Goal: Task Accomplishment & Management: Manage account settings

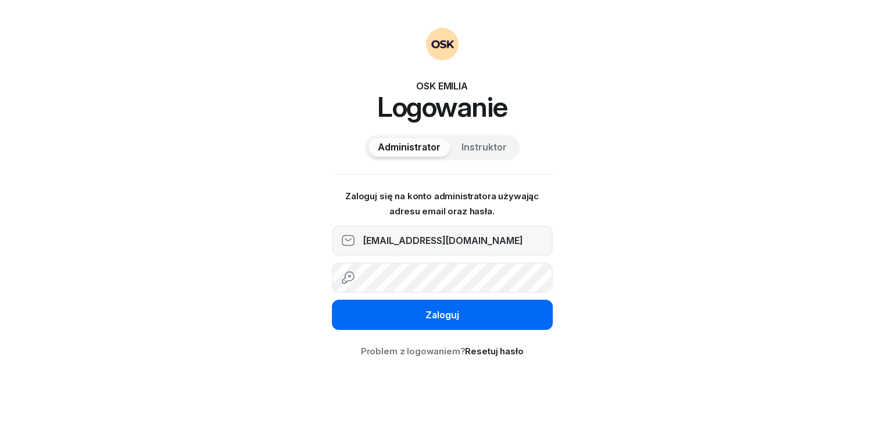
click at [432, 320] on div "Zaloguj" at bounding box center [443, 315] width 34 height 15
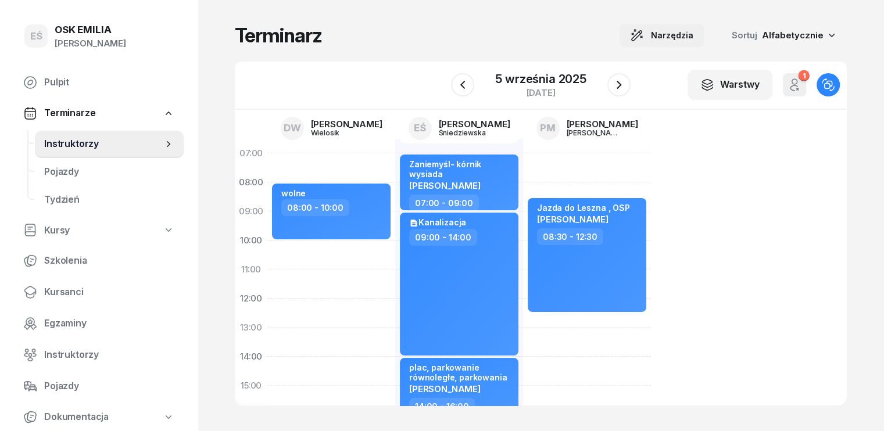
click at [694, 38] on span "Narzędzia" at bounding box center [672, 35] width 42 height 14
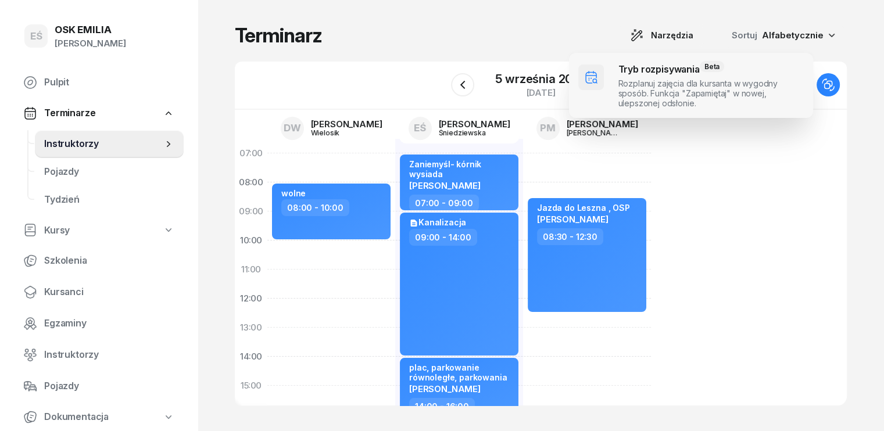
click at [635, 89] on span at bounding box center [691, 85] width 244 height 65
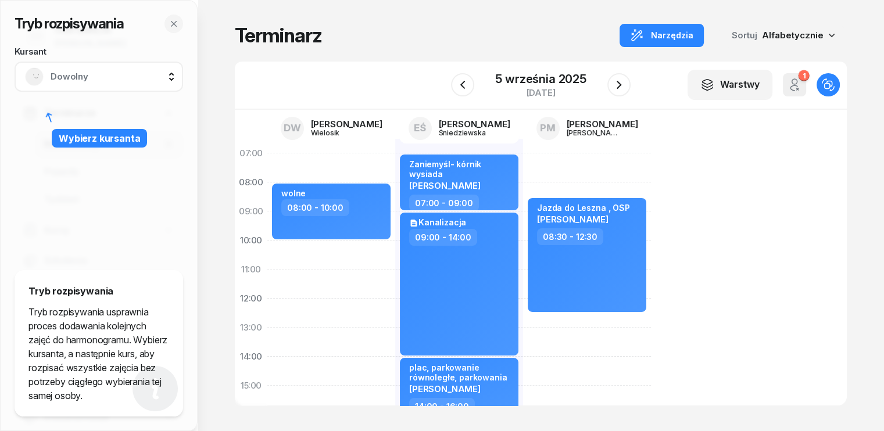
click at [109, 75] on span "Dowolny" at bounding box center [112, 76] width 122 height 15
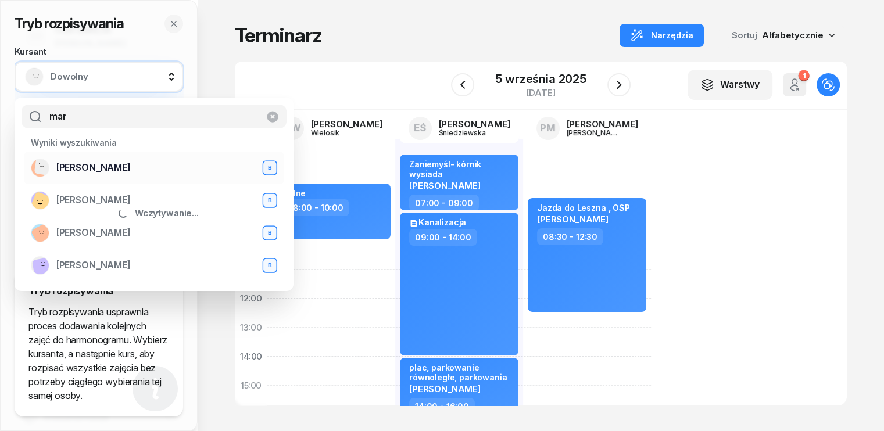
type input "mar"
click at [90, 165] on span "[PERSON_NAME]" at bounding box center [93, 167] width 74 height 15
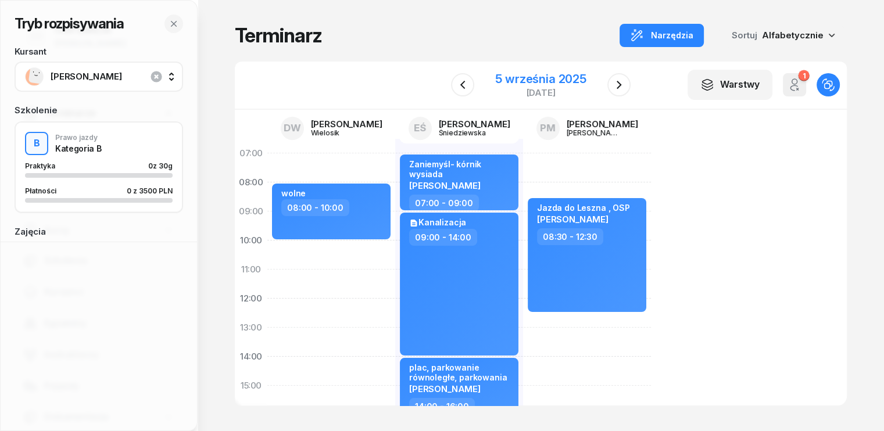
click at [569, 75] on div "5 września 2025" at bounding box center [540, 79] width 91 height 12
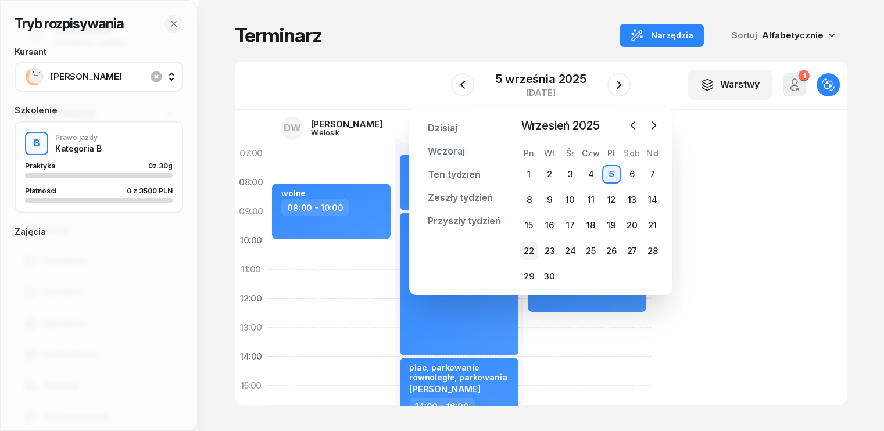
click at [530, 253] on div "22" at bounding box center [529, 251] width 19 height 19
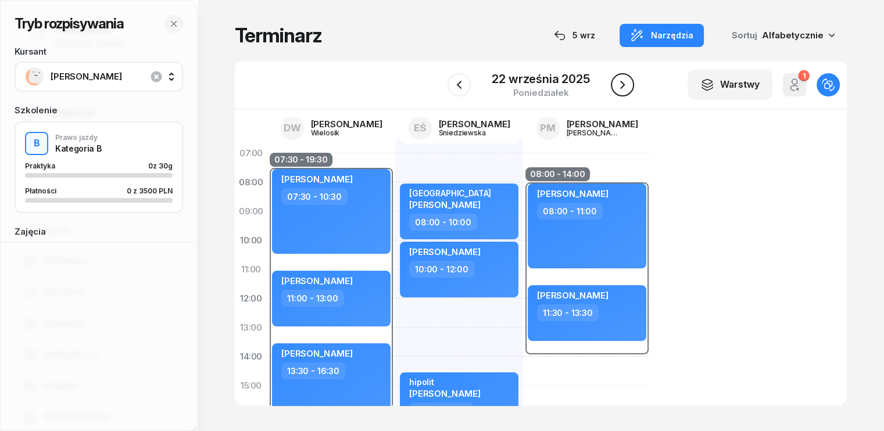
click at [622, 88] on icon "button" at bounding box center [623, 85] width 14 height 14
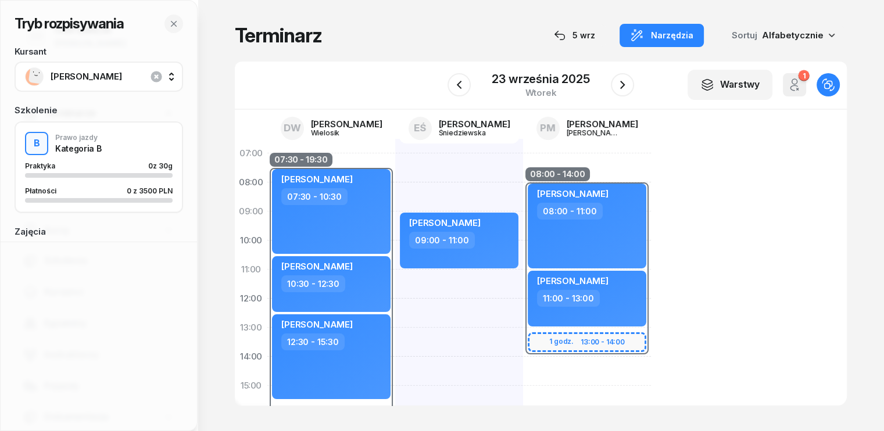
click at [395, 171] on div "[PERSON_NAME] 09:00 - 11:00" at bounding box center [459, 400] width 128 height 523
select select "07"
select select "09"
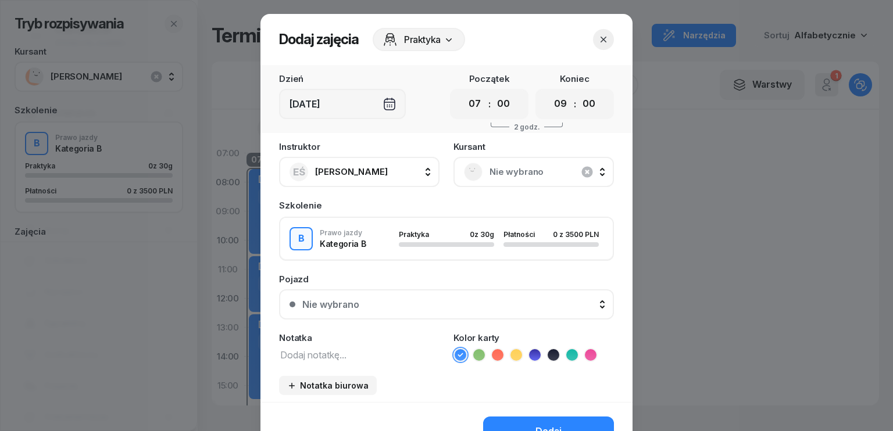
click at [522, 173] on span "Nie wybrano" at bounding box center [546, 172] width 114 height 15
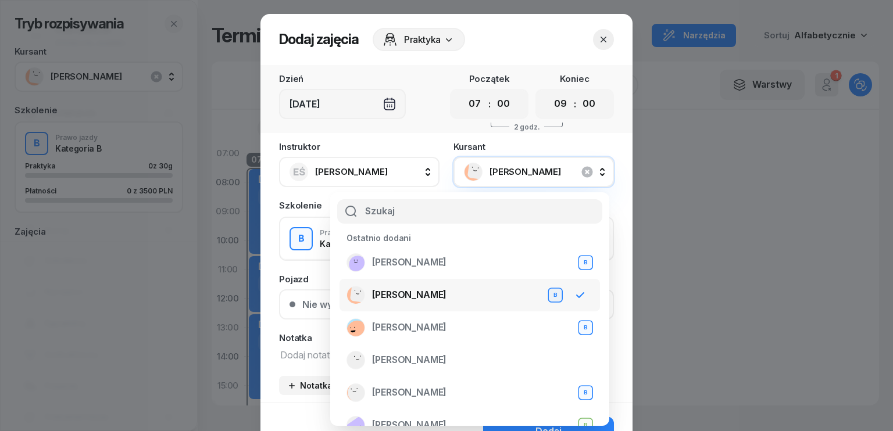
click at [410, 295] on span "[PERSON_NAME]" at bounding box center [409, 295] width 74 height 15
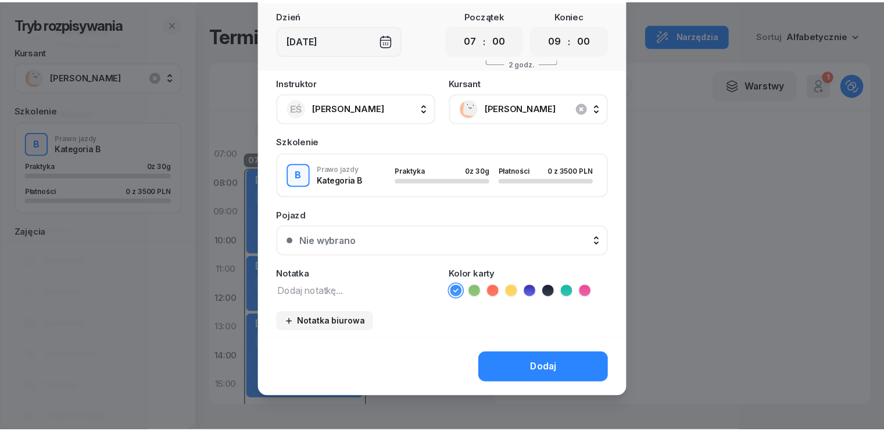
scroll to position [65, 0]
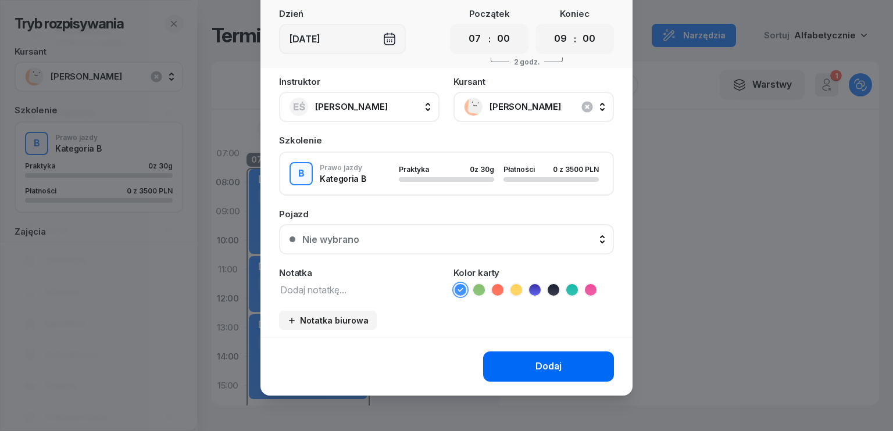
click at [541, 366] on div "Dodaj" at bounding box center [548, 366] width 26 height 15
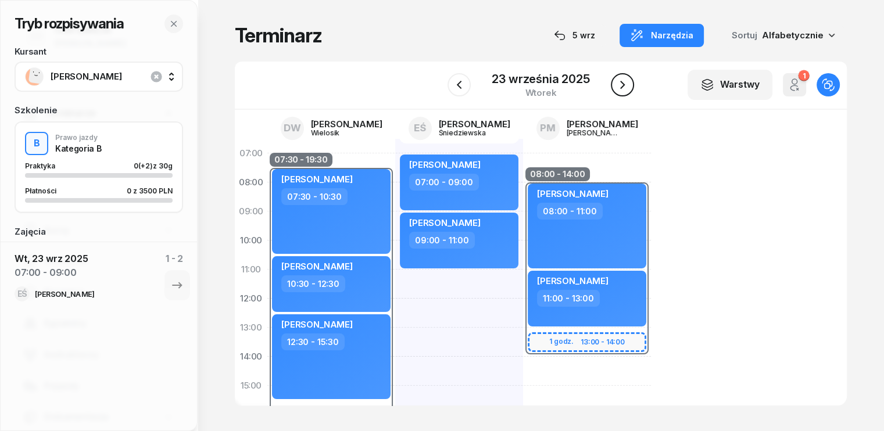
click at [623, 88] on icon "button" at bounding box center [623, 85] width 14 height 14
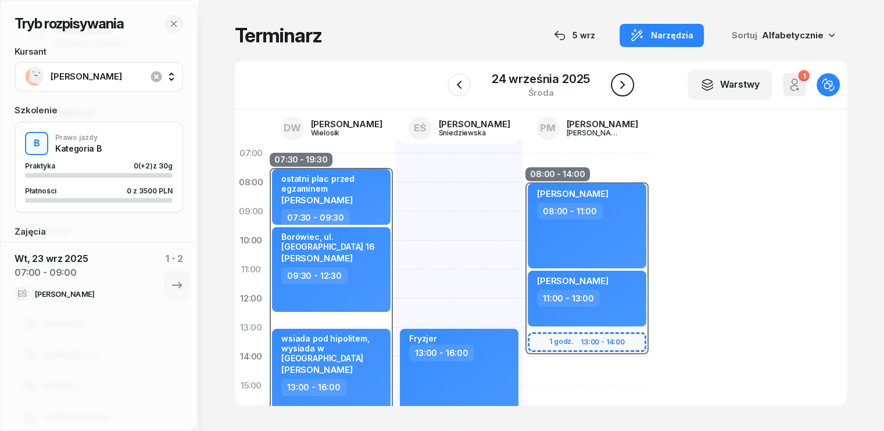
click at [623, 88] on icon "button" at bounding box center [623, 85] width 14 height 14
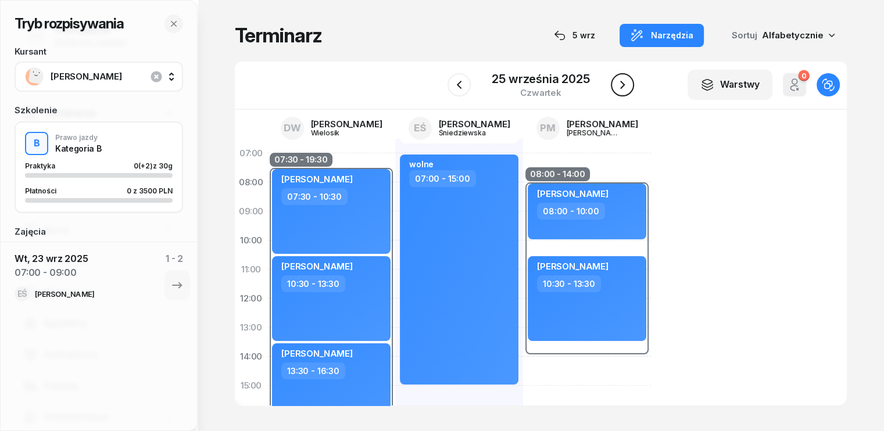
click at [622, 85] on icon "button" at bounding box center [623, 85] width 14 height 14
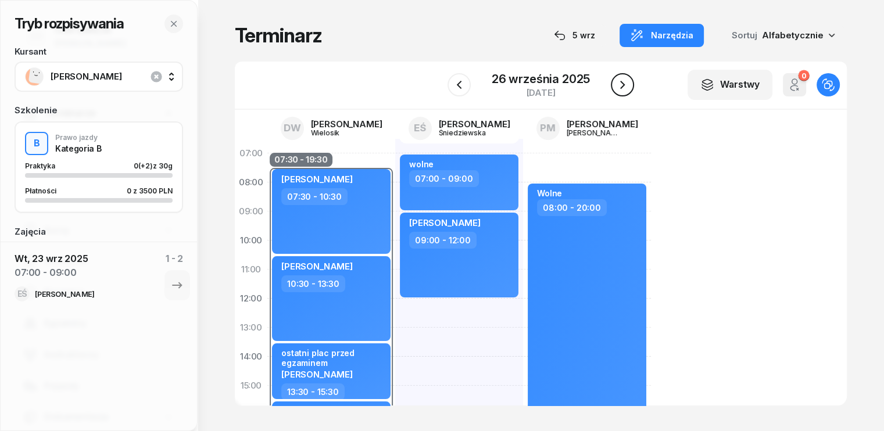
click at [620, 85] on icon "button" at bounding box center [623, 85] width 14 height 14
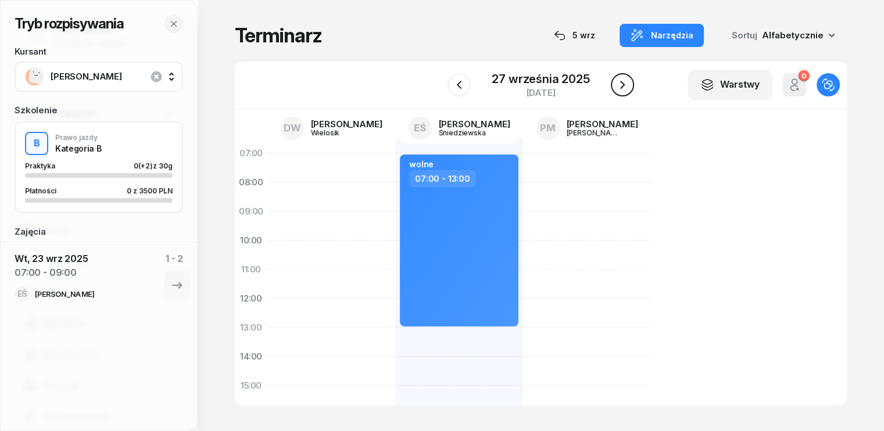
click at [621, 85] on icon "button" at bounding box center [623, 85] width 14 height 14
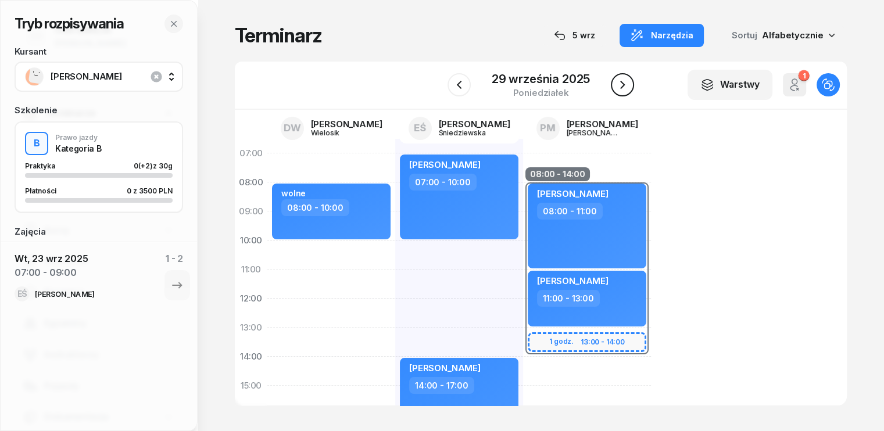
click at [625, 82] on icon "button" at bounding box center [623, 85] width 14 height 14
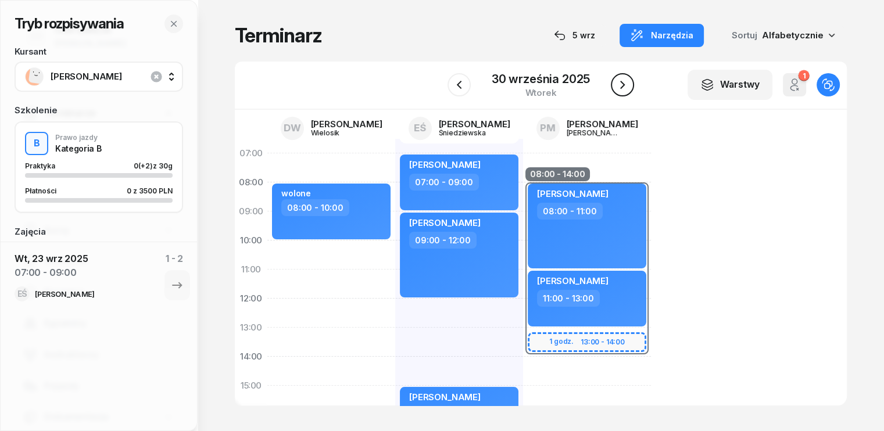
click at [625, 82] on icon "button" at bounding box center [623, 85] width 14 height 14
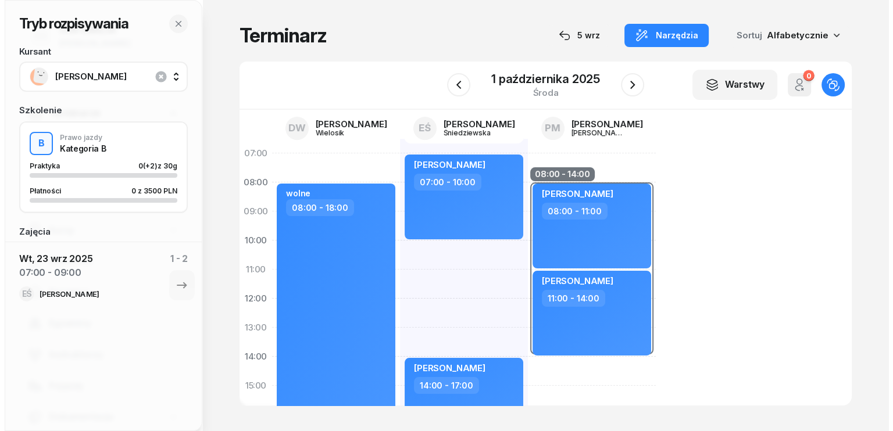
scroll to position [58, 0]
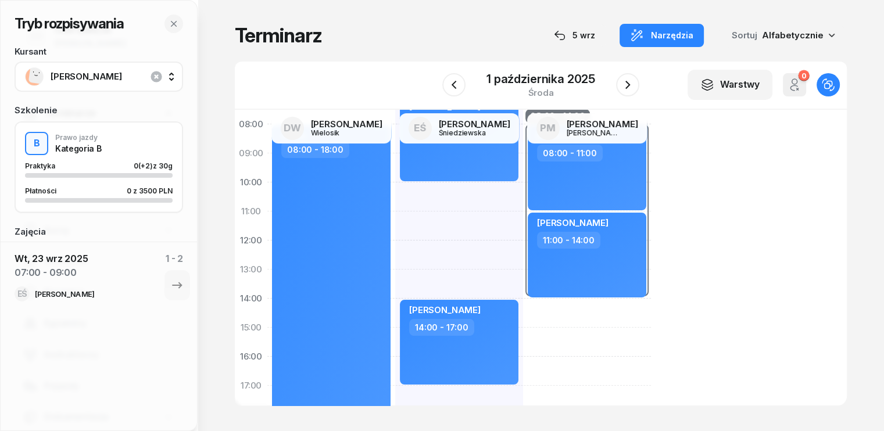
click at [395, 194] on div "[PERSON_NAME] 07:00 - 10:00 [PERSON_NAME] 14:00 - 17:00" at bounding box center [459, 342] width 128 height 523
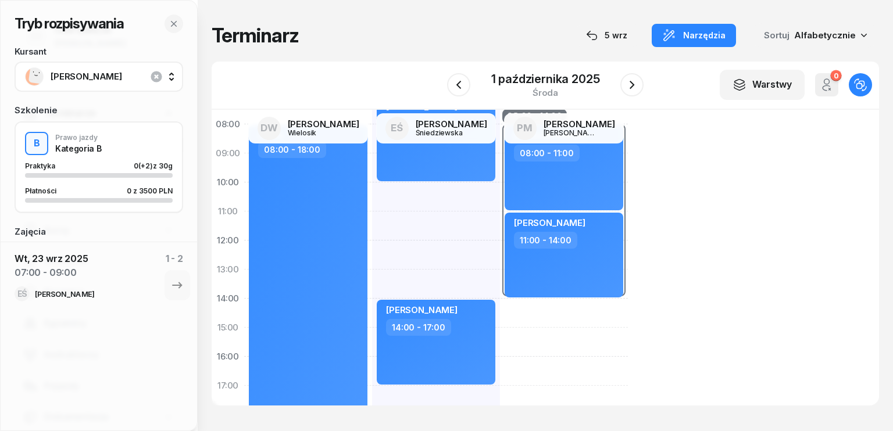
select select "10"
select select "12"
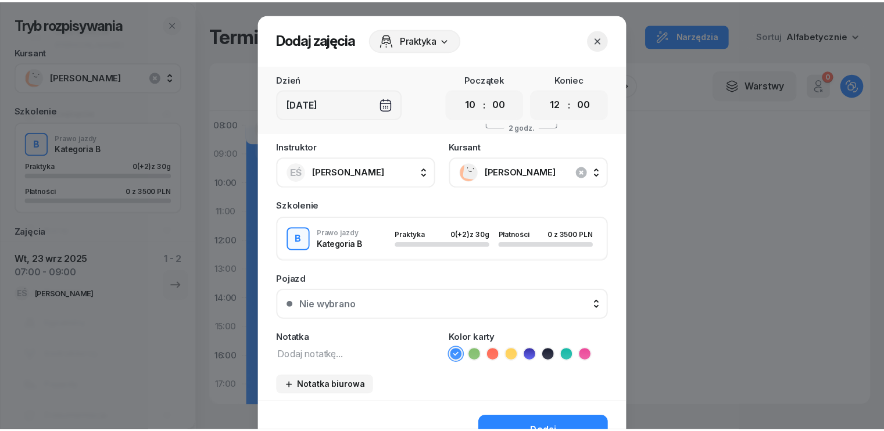
scroll to position [65, 0]
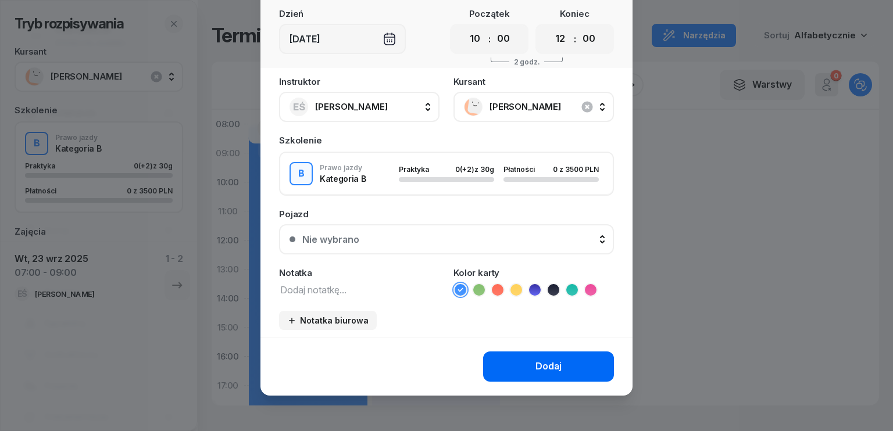
click at [549, 363] on div "Dodaj" at bounding box center [548, 366] width 26 height 15
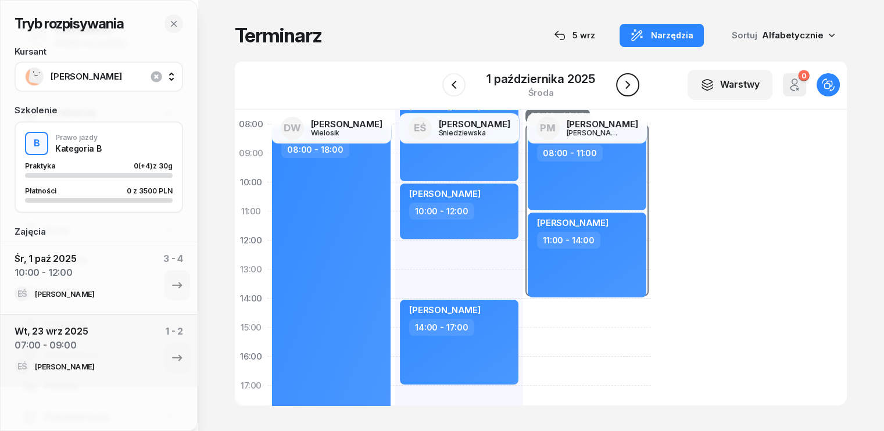
click at [627, 85] on icon "button" at bounding box center [628, 85] width 14 height 14
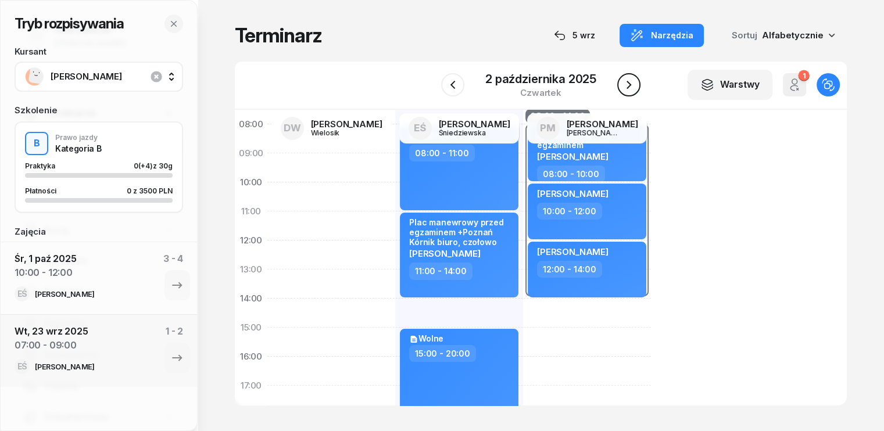
click at [627, 85] on icon "button" at bounding box center [629, 85] width 14 height 14
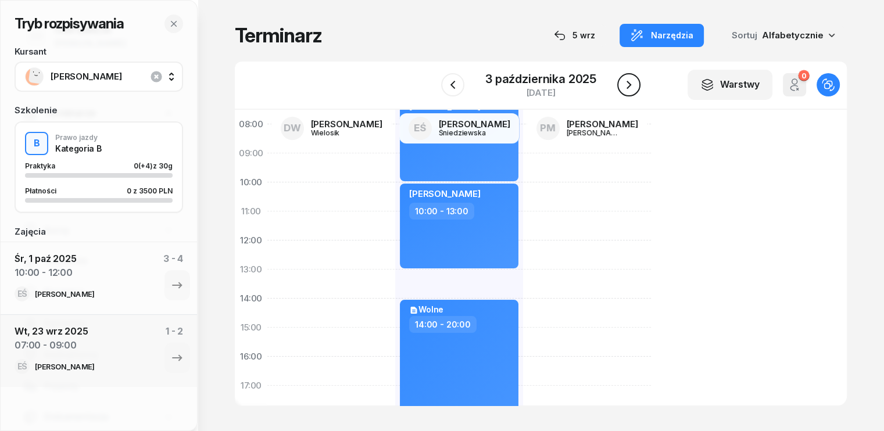
click at [628, 84] on icon "button" at bounding box center [629, 85] width 14 height 14
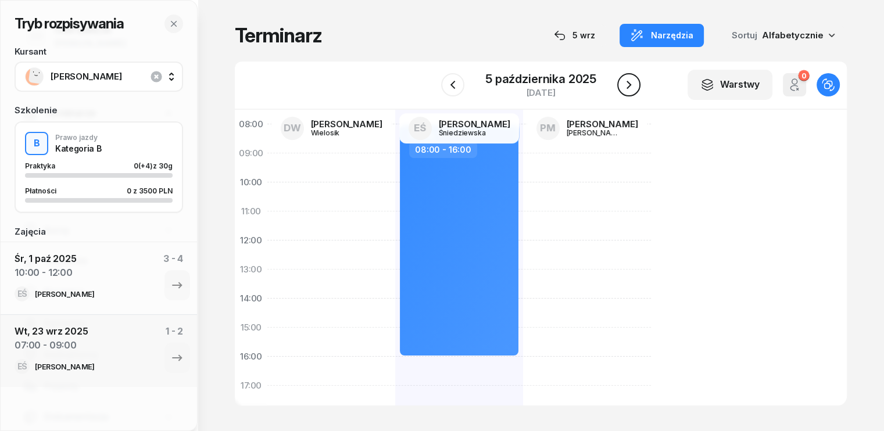
click at [628, 84] on icon "button" at bounding box center [629, 85] width 14 height 14
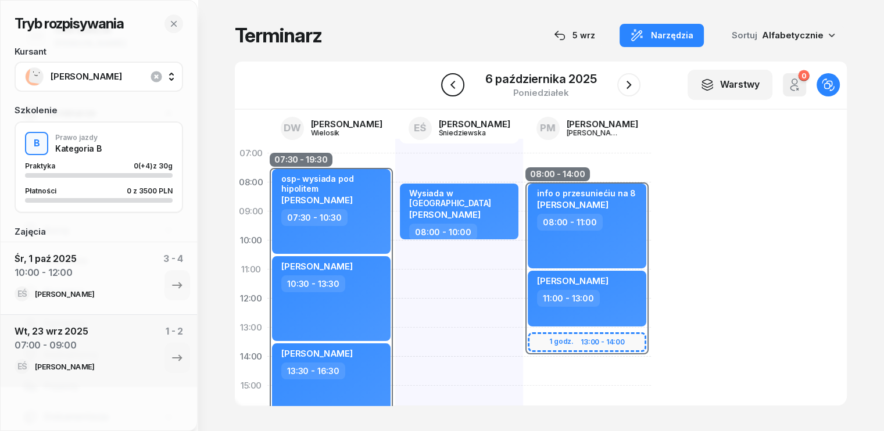
click at [456, 89] on icon "button" at bounding box center [453, 85] width 14 height 14
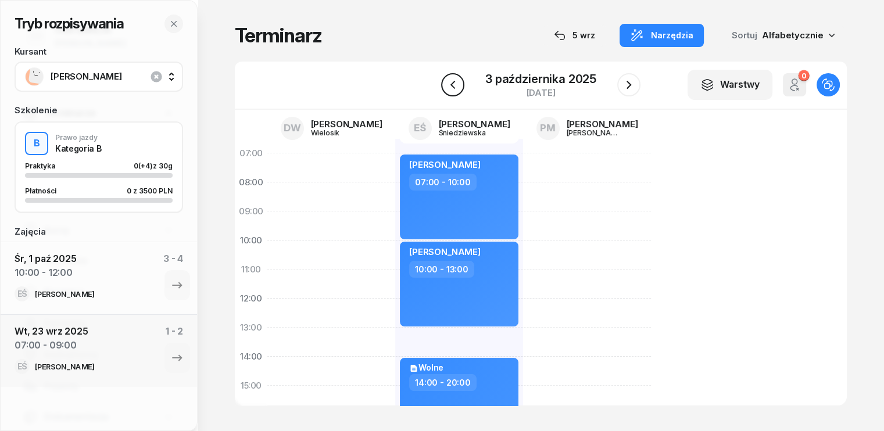
click at [456, 89] on icon "button" at bounding box center [453, 85] width 14 height 14
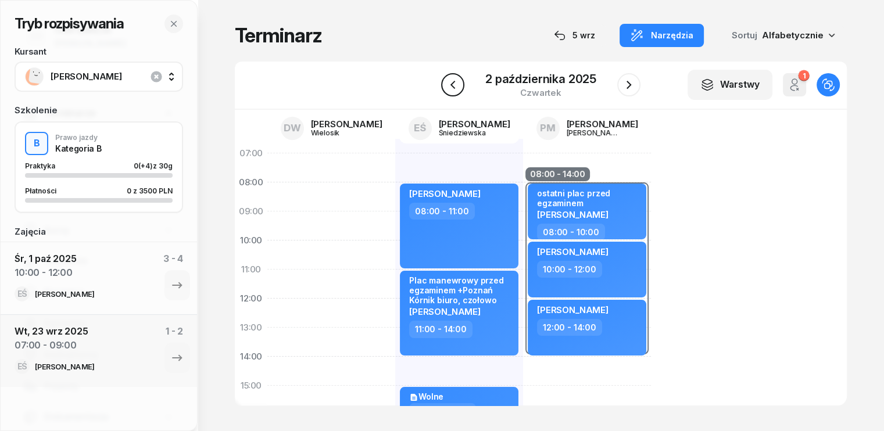
click at [456, 89] on icon "button" at bounding box center [453, 85] width 14 height 14
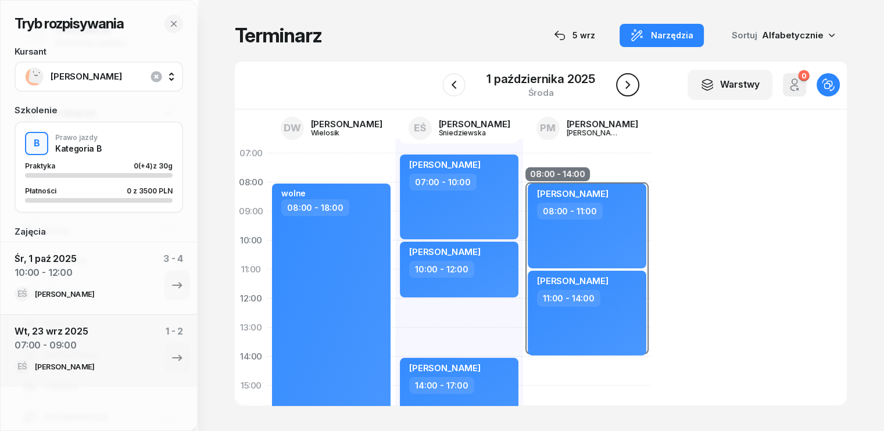
click at [635, 85] on button "button" at bounding box center [627, 84] width 23 height 23
click at [635, 85] on icon "button" at bounding box center [629, 85] width 14 height 14
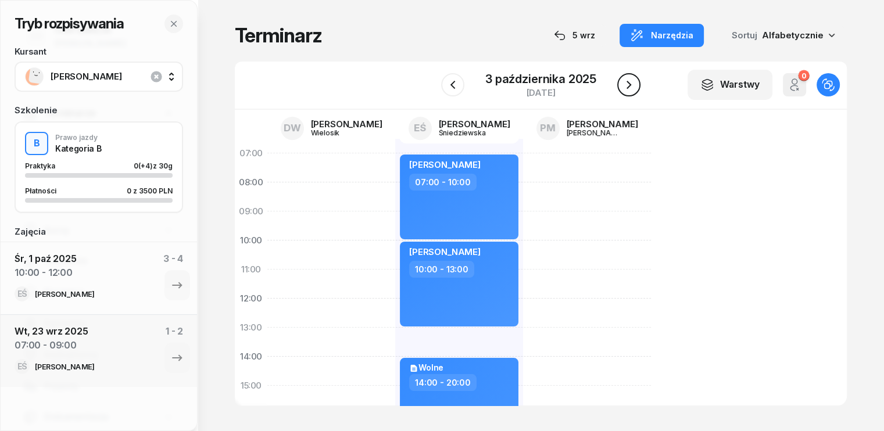
click at [635, 85] on icon "button" at bounding box center [629, 85] width 14 height 14
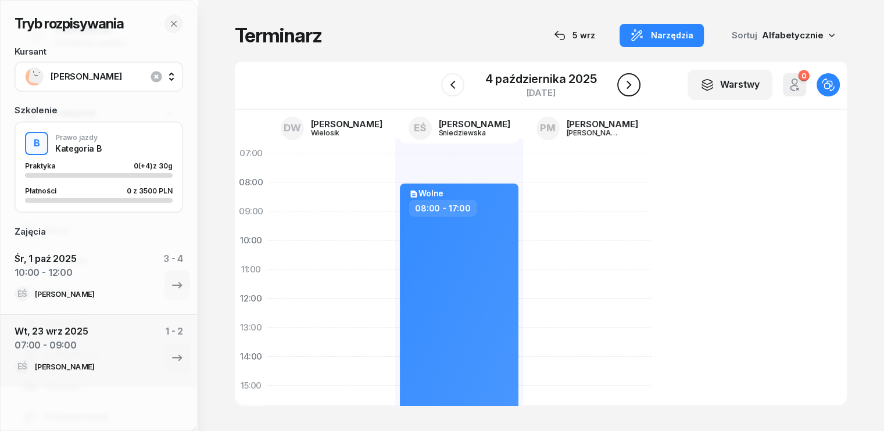
click at [633, 84] on icon "button" at bounding box center [629, 85] width 14 height 14
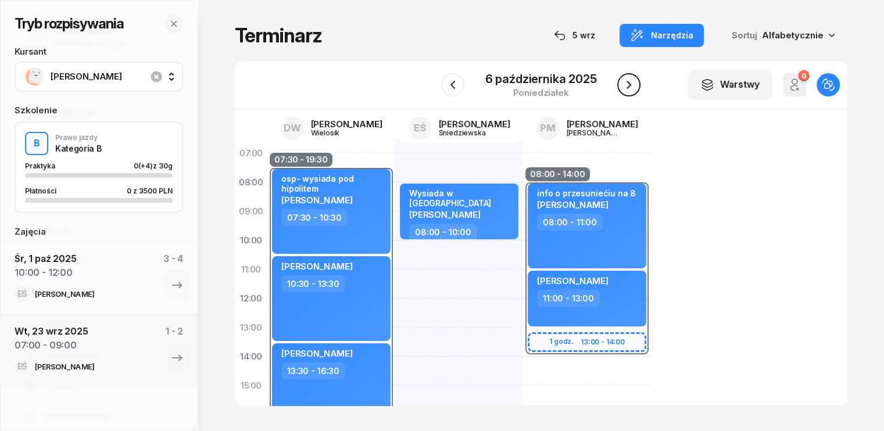
click at [619, 89] on button "button" at bounding box center [628, 84] width 23 height 23
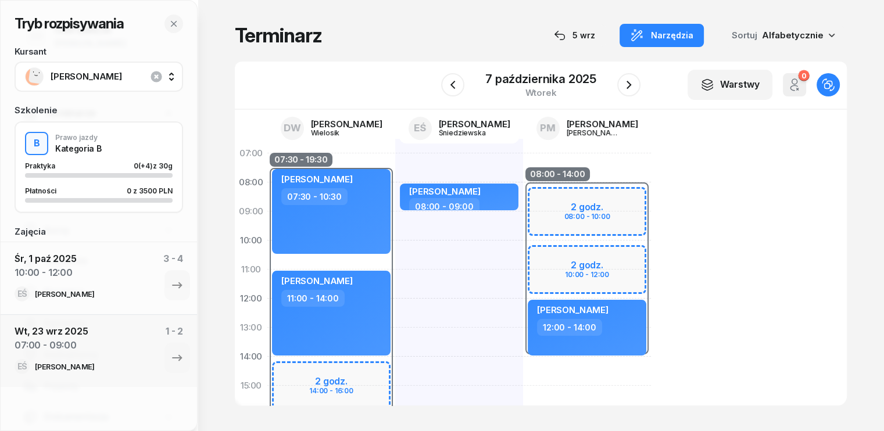
click at [523, 374] on div "08:00 - 14:00 2 godz. 08:00 - 10:00 2 godz. 10:00 - 12:00 [PERSON_NAME] 12:00 -…" at bounding box center [587, 400] width 128 height 523
select select "14"
select select "16"
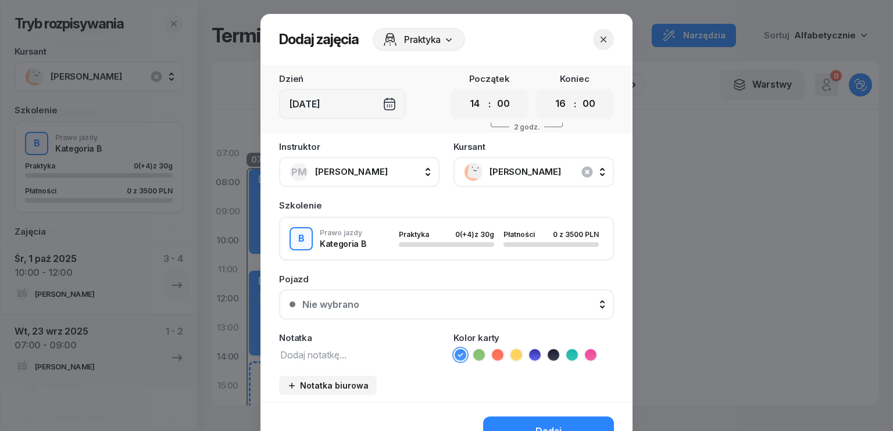
drag, startPoint x: 465, startPoint y: 110, endPoint x: 519, endPoint y: 152, distance: 68.3
click at [465, 110] on select "00 01 02 03 04 05 06 07 08 09 10 11 12 13 14 15 16 17 18 19 20 21 22 23" at bounding box center [475, 104] width 22 height 24
select select "08"
click at [464, 92] on select "00 01 02 03 04 05 06 07 08 09 10 11 12 13 14 15 16 17 18 19 20 21 22 23" at bounding box center [475, 104] width 22 height 24
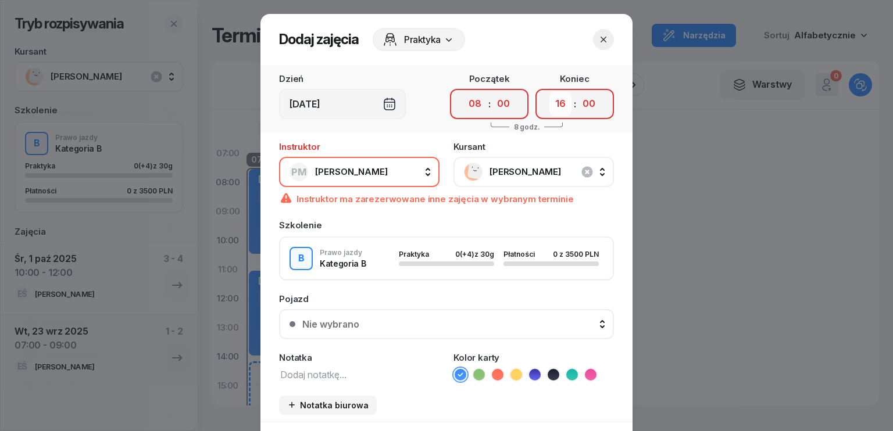
click at [552, 104] on select "00 01 02 03 04 05 06 07 08 09 10 11 12 13 14 15 16 17 18 19 20 21 22 23" at bounding box center [560, 104] width 22 height 24
select select "10"
click at [549, 92] on select "00 01 02 03 04 05 06 07 08 09 10 11 12 13 14 15 16 17 18 19 20 21 22 23" at bounding box center [560, 104] width 22 height 24
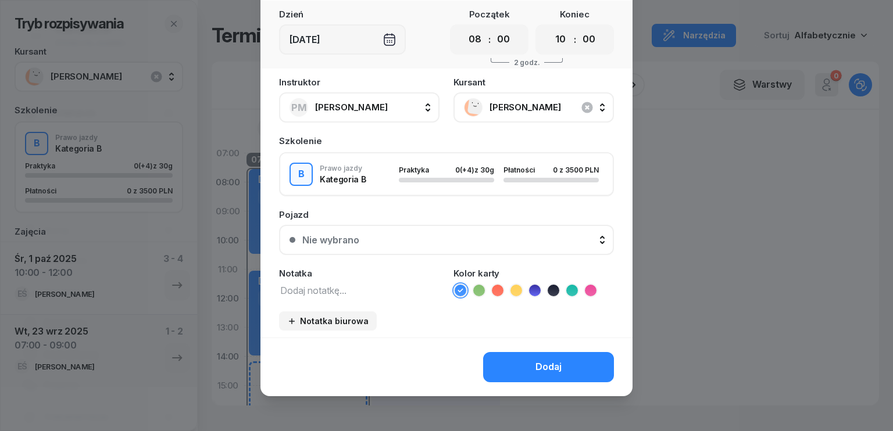
scroll to position [65, 0]
click at [539, 366] on div "Dodaj" at bounding box center [548, 366] width 26 height 15
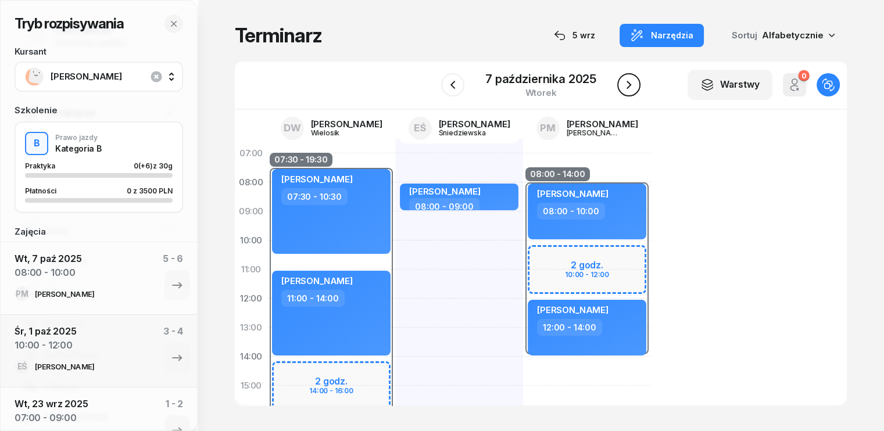
click at [631, 87] on icon "button" at bounding box center [629, 85] width 14 height 14
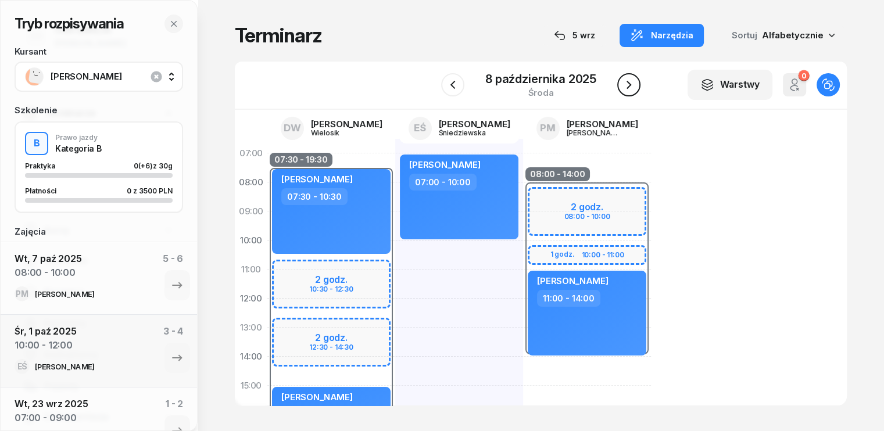
click at [632, 87] on icon "button" at bounding box center [629, 85] width 14 height 14
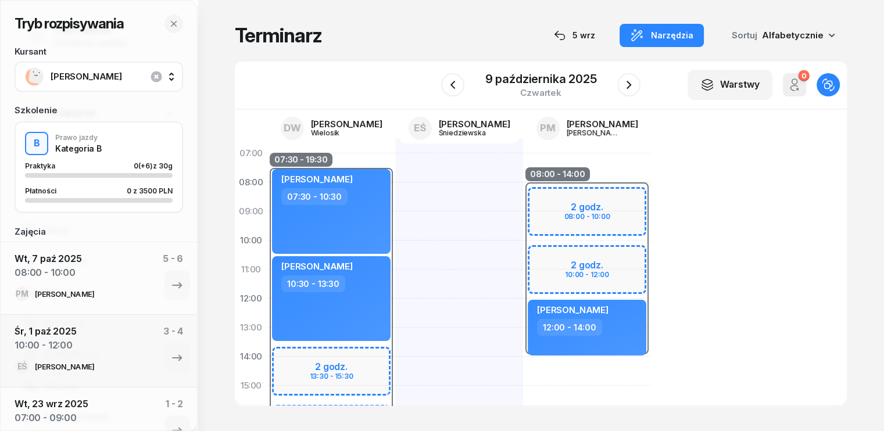
click at [523, 376] on div "08:00 - 14:00 2 godz. 08:00 - 10:00 2 godz. 10:00 - 12:00 [PERSON_NAME] 12:00 -…" at bounding box center [587, 400] width 128 height 523
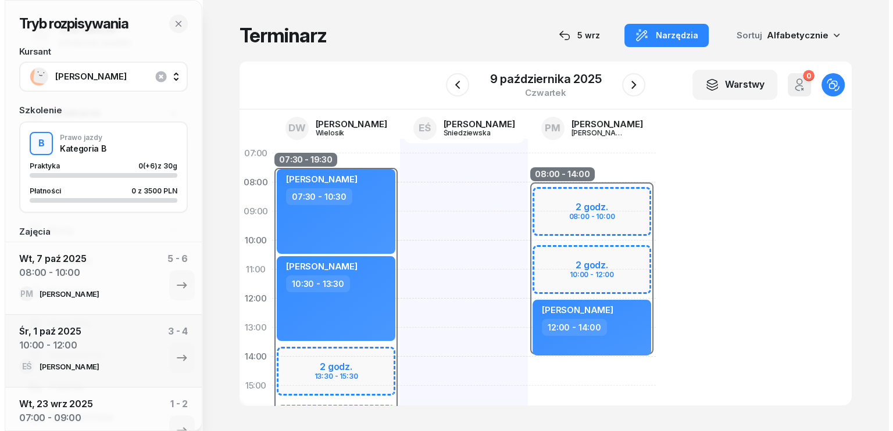
select select "14"
select select "16"
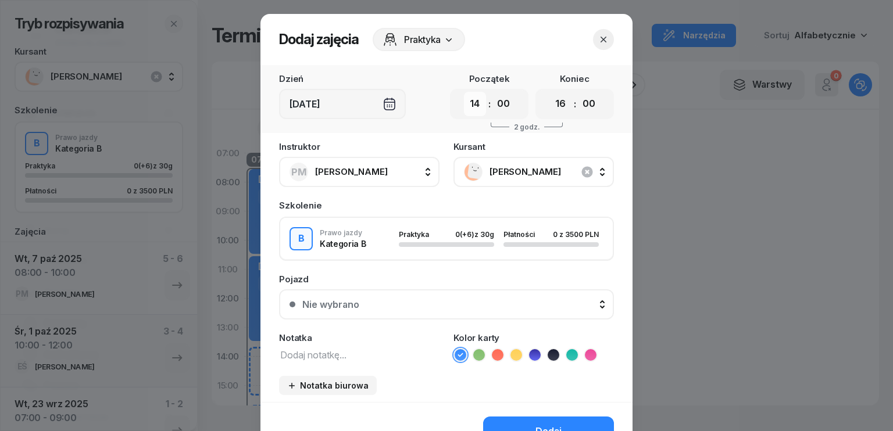
drag, startPoint x: 470, startPoint y: 105, endPoint x: 490, endPoint y: 124, distance: 28.4
click at [470, 105] on select "00 01 02 03 04 05 06 07 08 09 10 11 12 13 14 15 16 17 18 19 20 21 22 23" at bounding box center [475, 104] width 22 height 24
select select "08"
click at [464, 92] on select "00 01 02 03 04 05 06 07 08 09 10 11 12 13 14 15 16 17 18 19 20 21 22 23" at bounding box center [475, 104] width 22 height 24
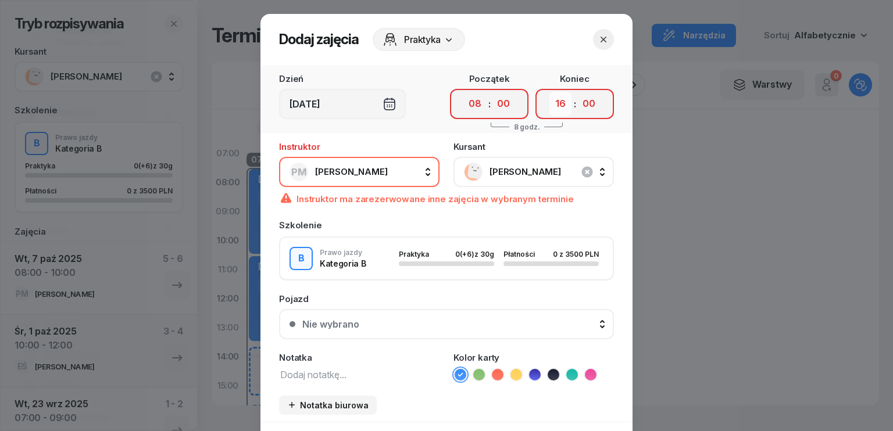
drag, startPoint x: 555, startPoint y: 109, endPoint x: 557, endPoint y: 115, distance: 6.6
click at [555, 109] on select "00 01 02 03 04 05 06 07 08 09 10 11 12 13 14 15 16 17 18 19 20 21 22 23" at bounding box center [560, 104] width 22 height 24
select select "10"
click at [549, 92] on select "00 01 02 03 04 05 06 07 08 09 10 11 12 13 14 15 16 17 18 19 20 21 22 23" at bounding box center [560, 104] width 22 height 24
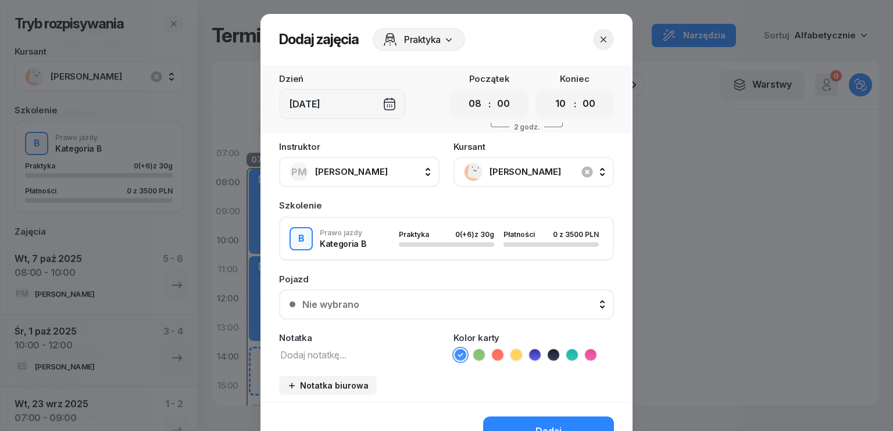
scroll to position [65, 0]
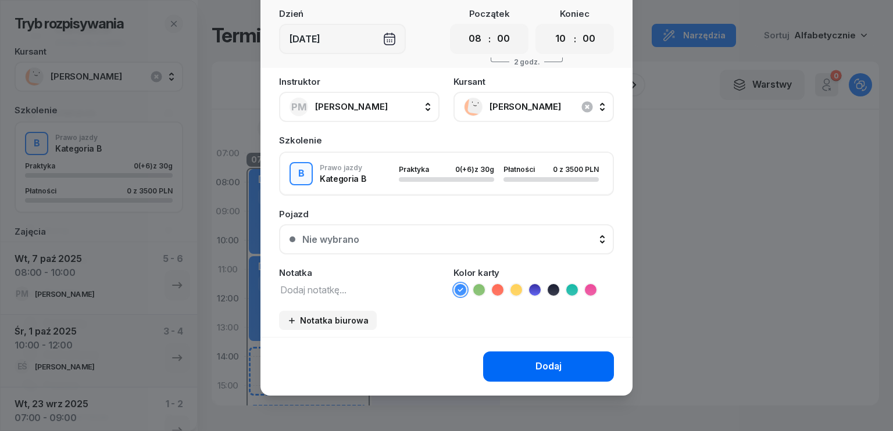
click at [529, 360] on button "Dodaj" at bounding box center [548, 367] width 131 height 30
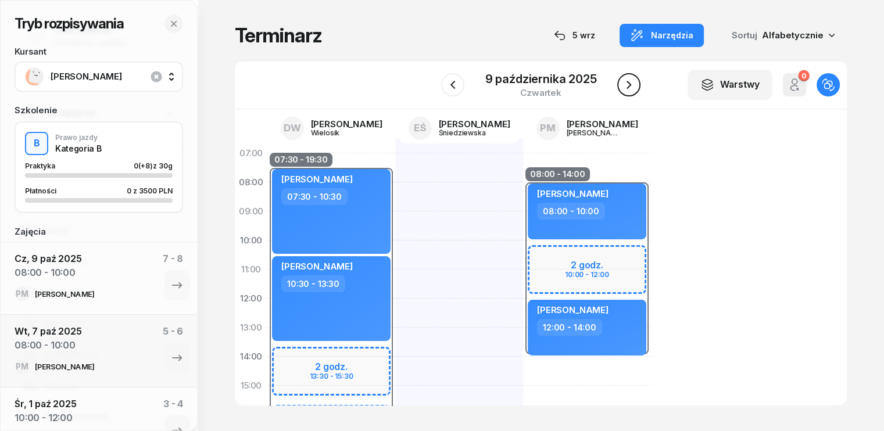
click at [635, 88] on icon "button" at bounding box center [629, 85] width 14 height 14
click at [635, 89] on icon "button" at bounding box center [631, 85] width 14 height 14
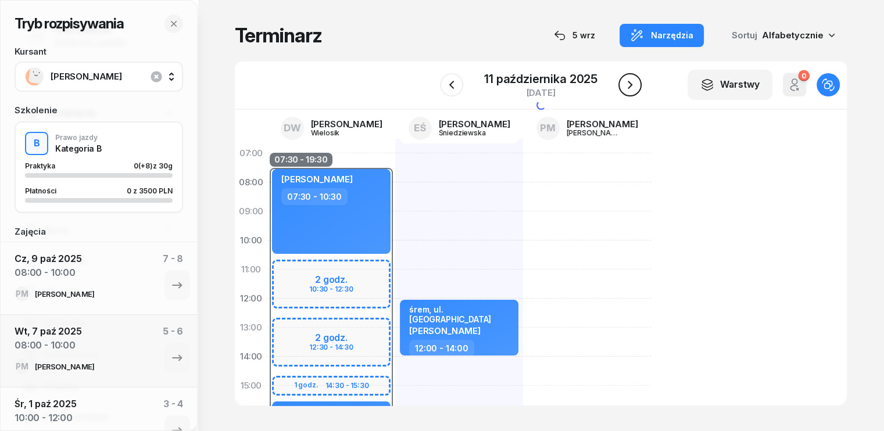
click at [635, 89] on icon "button" at bounding box center [630, 85] width 14 height 14
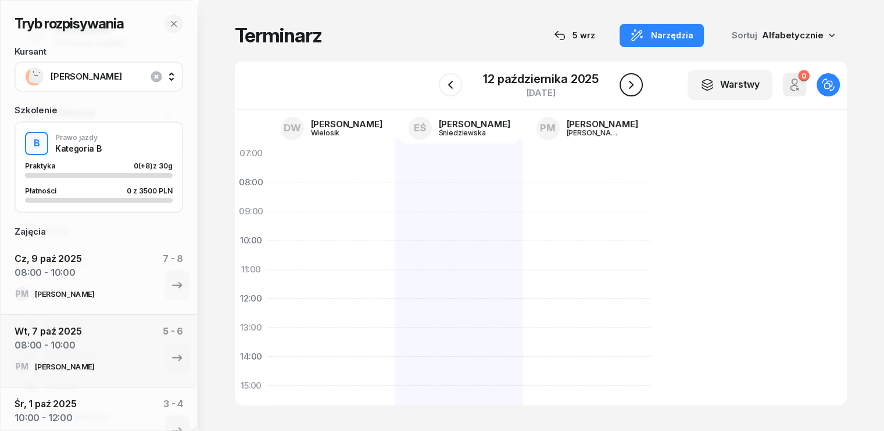
click at [635, 89] on icon "button" at bounding box center [631, 85] width 14 height 14
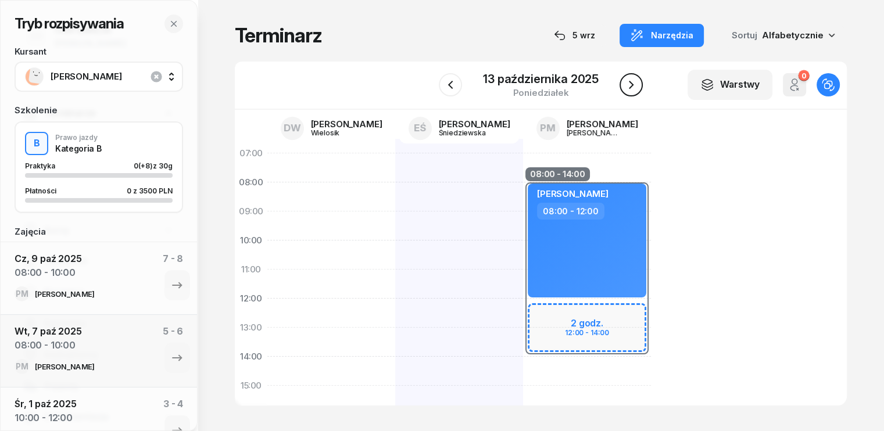
click at [635, 89] on icon "button" at bounding box center [631, 85] width 14 height 14
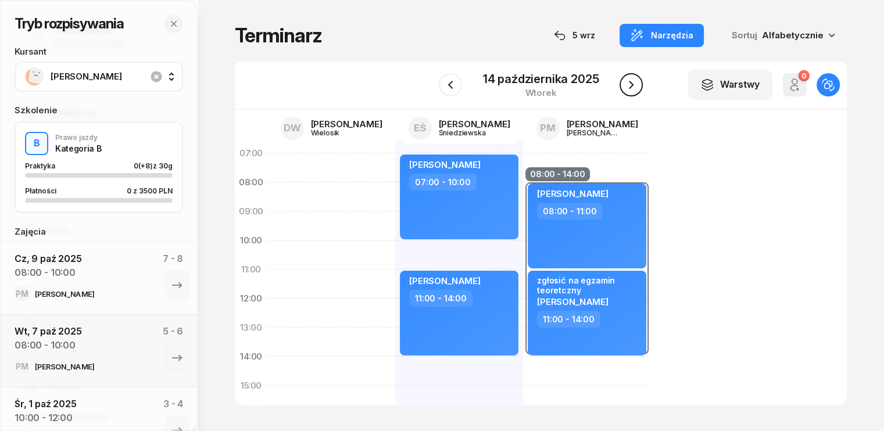
click at [631, 85] on icon "button" at bounding box center [631, 85] width 14 height 14
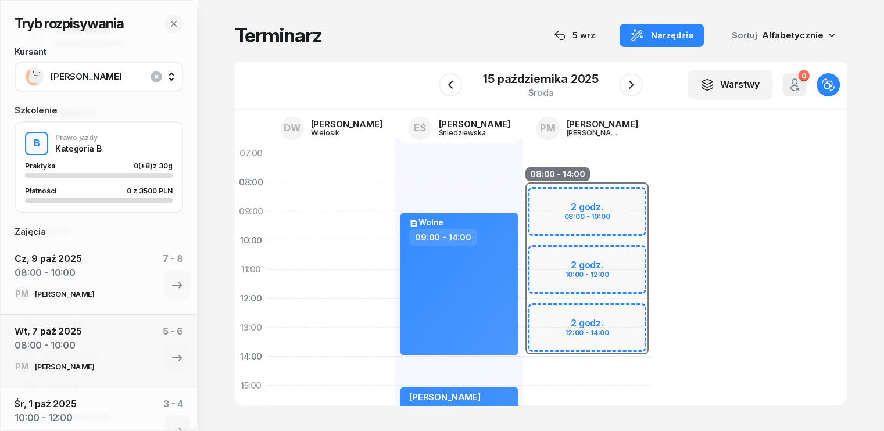
click at [523, 366] on div "08:00 - 14:00 2 godz. 08:00 - 10:00 2 godz. 10:00 - 12:00 2 godz. 12:00 - 14:00" at bounding box center [587, 400] width 128 height 523
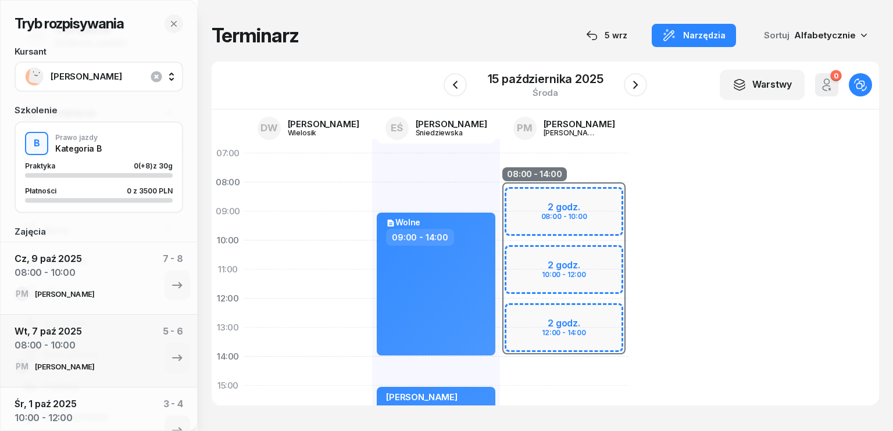
select select "14"
select select "16"
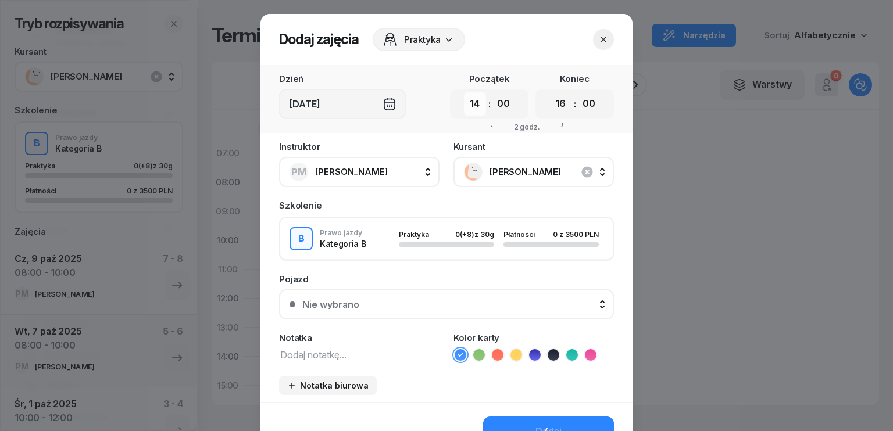
click at [480, 102] on select "00 01 02 03 04 05 06 07 08 09 10 11 12 13 14 15 16 17 18 19 20 21 22 23" at bounding box center [475, 104] width 22 height 24
select select "08"
click at [464, 92] on select "00 01 02 03 04 05 06 07 08 09 10 11 12 13 14 15 16 17 18 19 20 21 22 23" at bounding box center [475, 104] width 22 height 24
click at [558, 104] on select "00 01 02 03 04 05 06 07 08 09 10 11 12 13 14 15 16 17 18 19 20 21 22 23" at bounding box center [560, 104] width 22 height 24
select select "12"
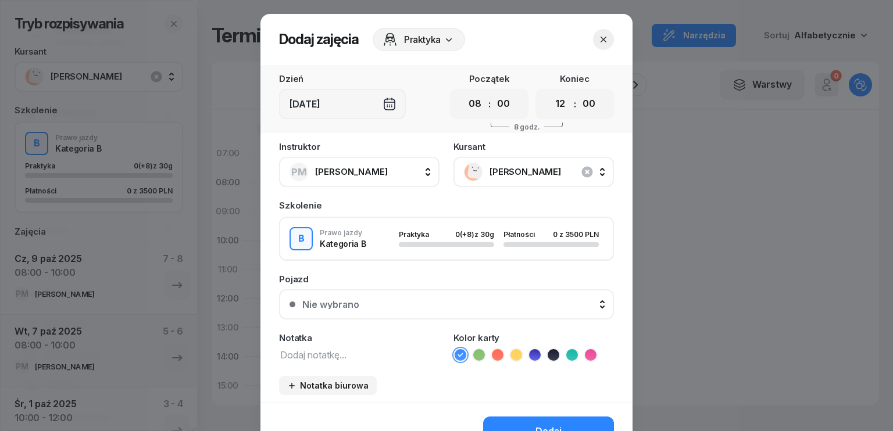
click at [549, 92] on select "00 01 02 03 04 05 06 07 08 09 10 11 12 13 14 15 16 17 18 19 20 21 22 23" at bounding box center [560, 104] width 22 height 24
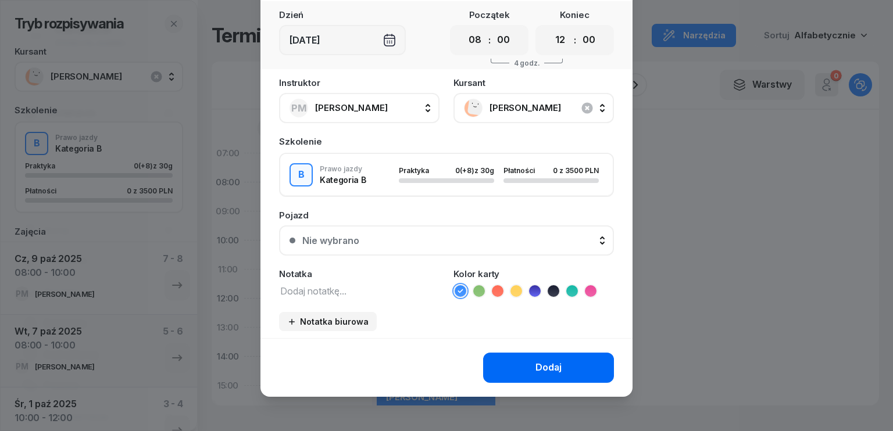
scroll to position [65, 0]
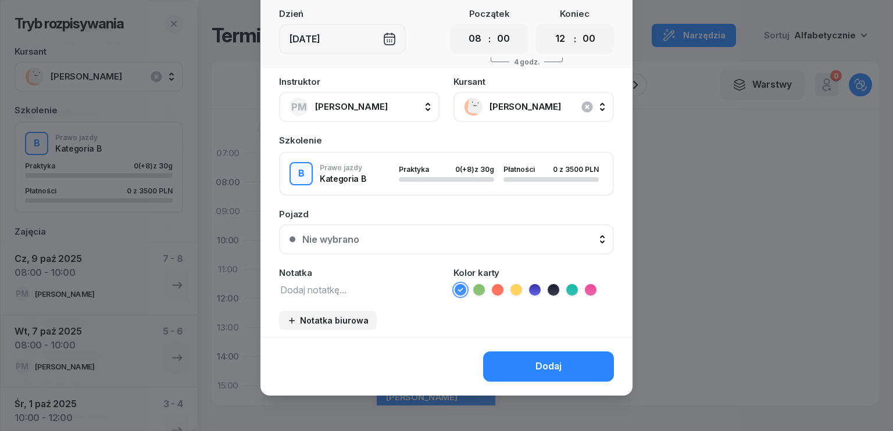
click at [387, 290] on textarea at bounding box center [359, 289] width 160 height 15
type textarea "do Leszna"
click at [580, 364] on button "Dodaj" at bounding box center [548, 367] width 131 height 30
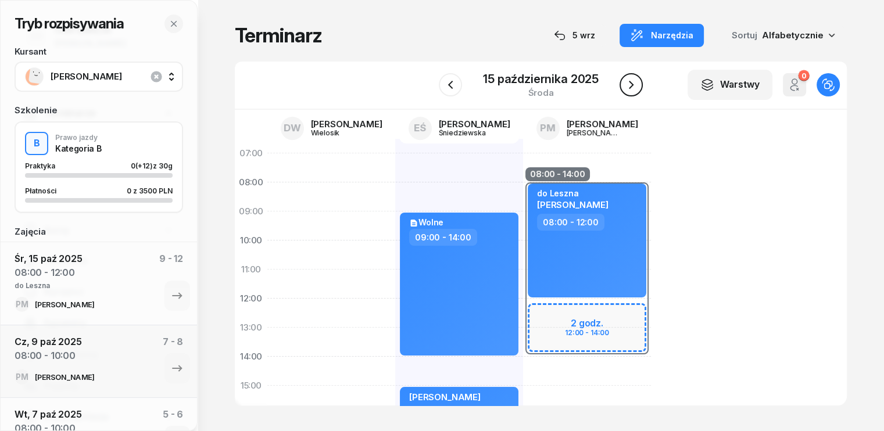
click at [634, 83] on icon "button" at bounding box center [631, 85] width 14 height 14
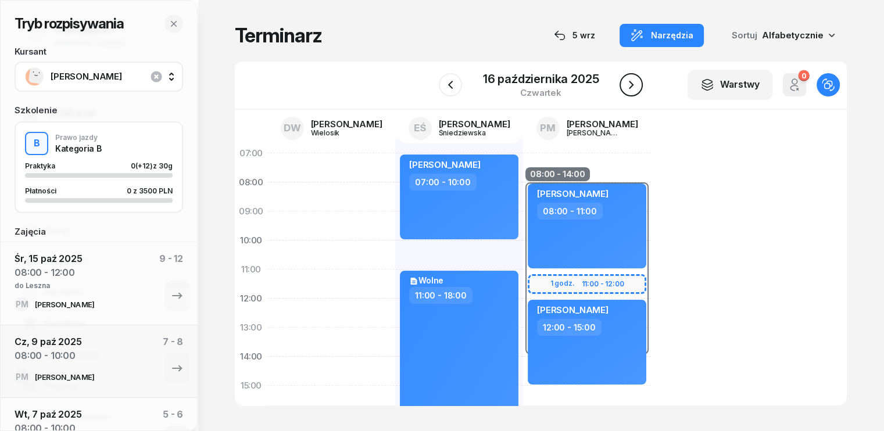
click at [634, 83] on icon "button" at bounding box center [631, 85] width 14 height 14
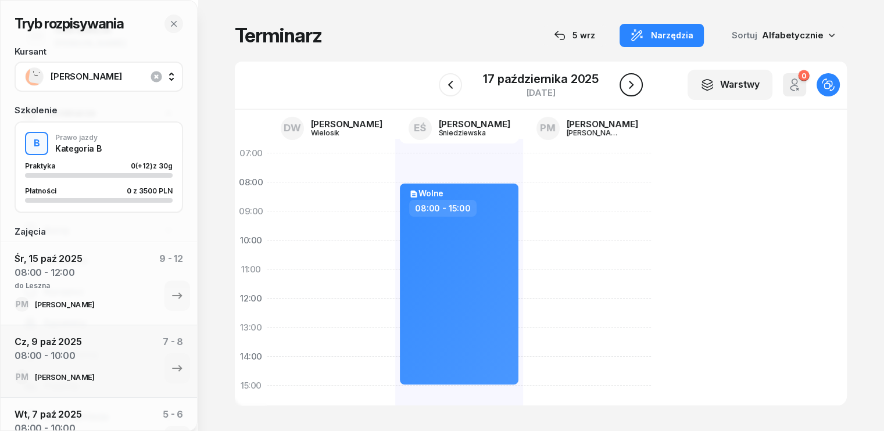
click at [634, 83] on icon "button" at bounding box center [631, 85] width 14 height 14
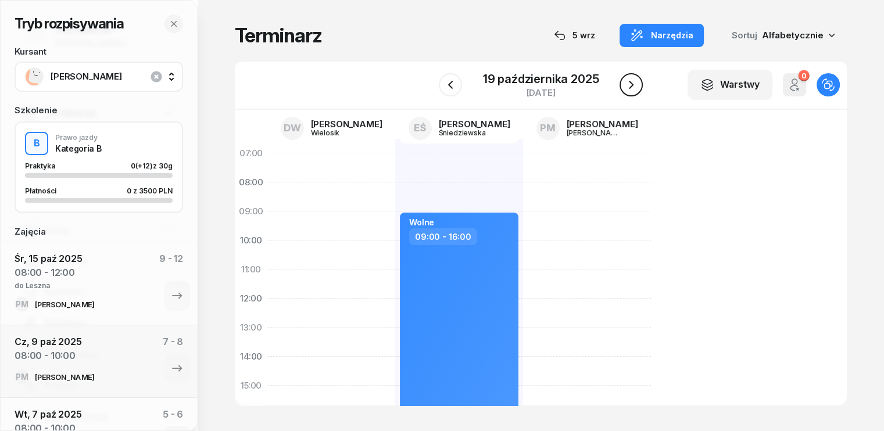
click at [634, 83] on icon "button" at bounding box center [631, 85] width 14 height 14
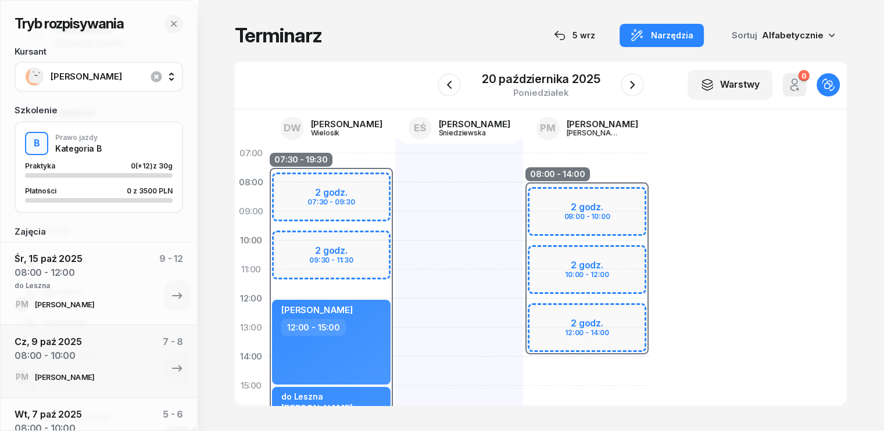
click at [523, 366] on div "08:00 - 14:00 2 godz. 08:00 - 10:00 2 godz. 10:00 - 12:00 2 godz. 12:00 - 14:00" at bounding box center [587, 400] width 128 height 523
select select "14"
select select "16"
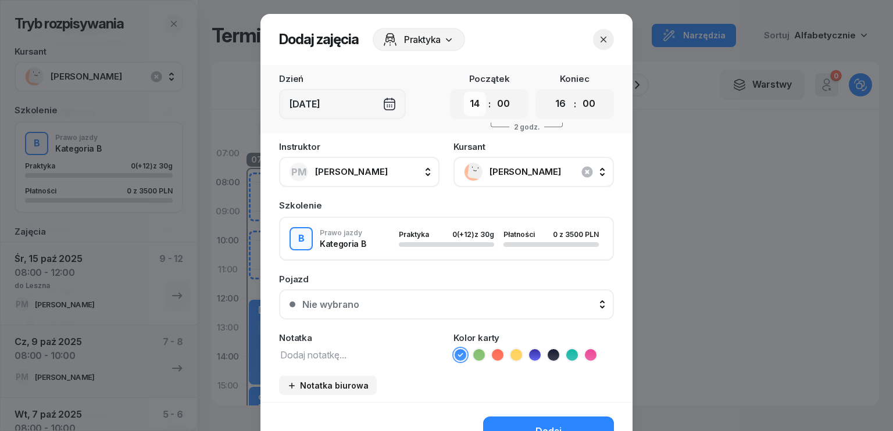
click at [472, 104] on select "00 01 02 03 04 05 06 07 08 09 10 11 12 13 14 15 16 17 18 19 20 21 22 23" at bounding box center [475, 104] width 22 height 24
select select "08"
click at [464, 92] on select "00 01 02 03 04 05 06 07 08 09 10 11 12 13 14 15 16 17 18 19 20 21 22 23" at bounding box center [475, 104] width 22 height 24
drag, startPoint x: 559, startPoint y: 102, endPoint x: 559, endPoint y: 115, distance: 12.8
click at [559, 102] on select "00 01 02 03 04 05 06 07 08 09 10 11 12 13 14 15 16 17 18 19 20 21 22 23" at bounding box center [560, 104] width 22 height 24
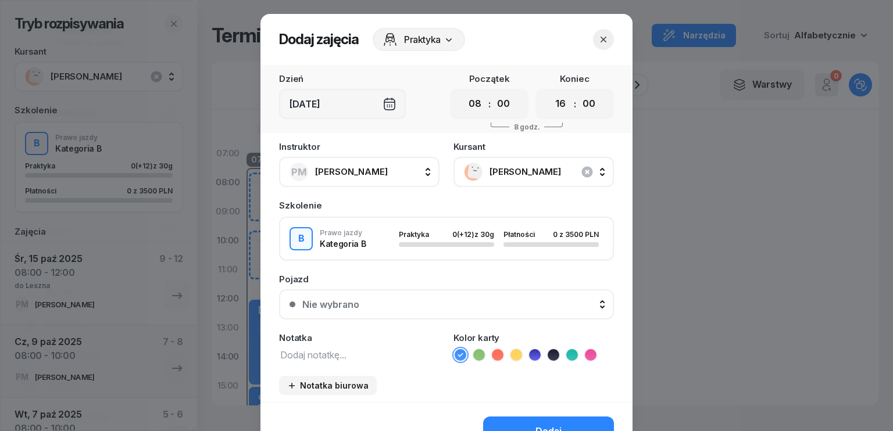
select select "12"
click at [549, 92] on select "00 01 02 03 04 05 06 07 08 09 10 11 12 13 14 15 16 17 18 19 20 21 22 23" at bounding box center [560, 104] width 22 height 24
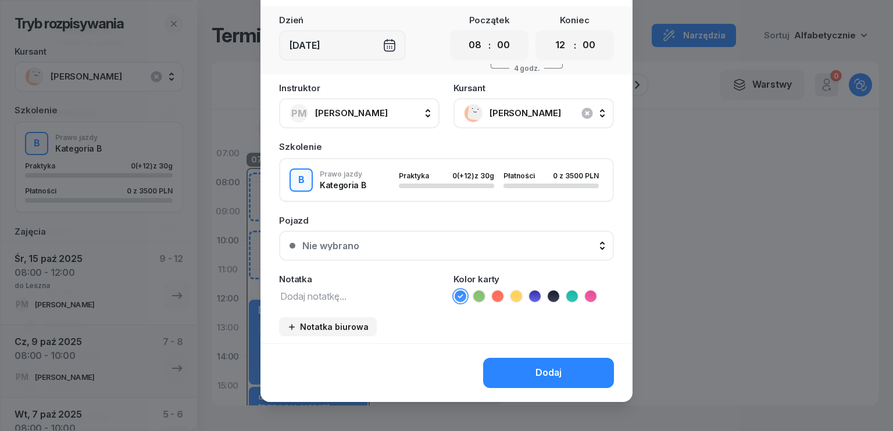
scroll to position [65, 0]
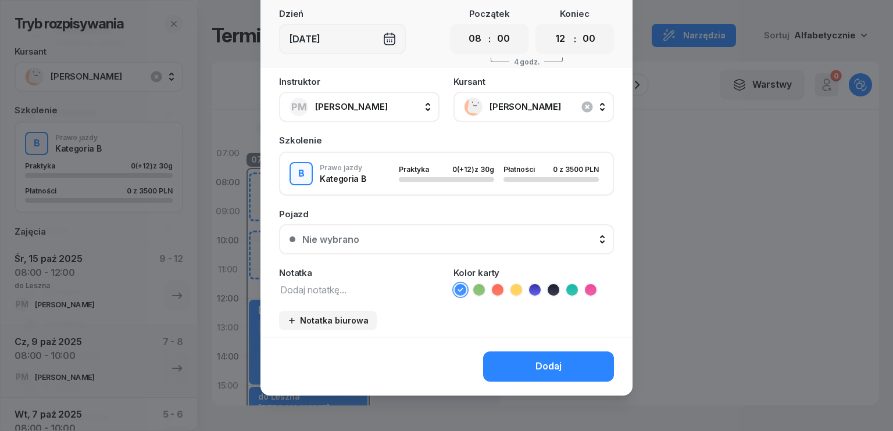
click at [356, 291] on textarea at bounding box center [359, 289] width 160 height 15
type textarea "Leszno"
click at [510, 364] on button "Dodaj" at bounding box center [548, 367] width 131 height 30
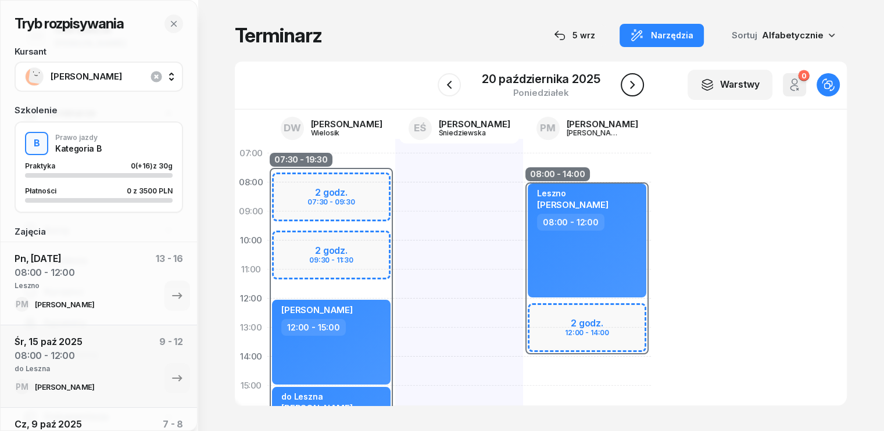
click at [627, 87] on icon "button" at bounding box center [632, 85] width 14 height 14
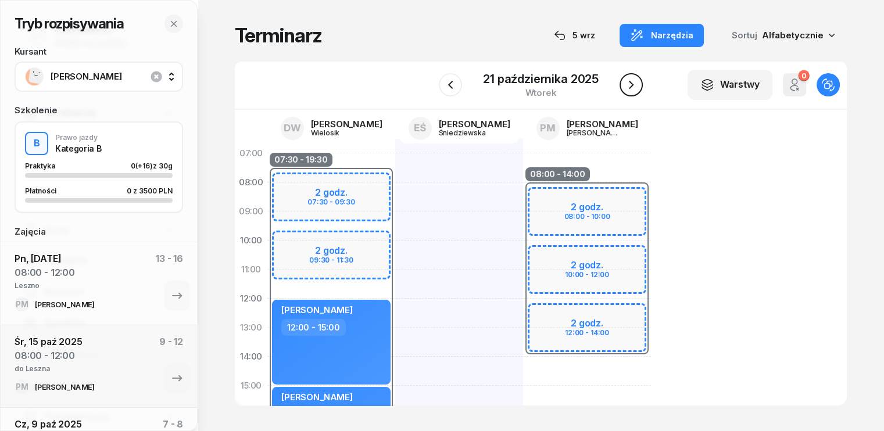
click at [634, 90] on icon "button" at bounding box center [631, 85] width 14 height 14
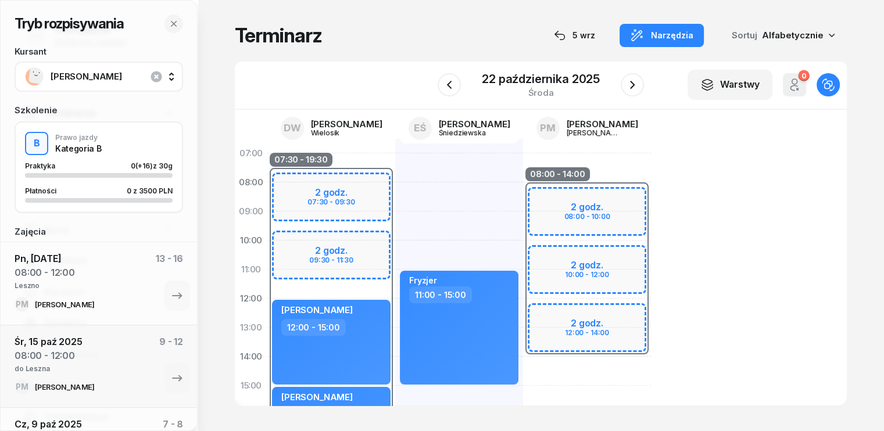
click at [528, 362] on div "08:00 - 14:00 2 godz. 08:00 - 10:00 2 godz. 10:00 - 12:00 2 godz. 12:00 - 14:00" at bounding box center [587, 400] width 128 height 523
select select "14"
select select "16"
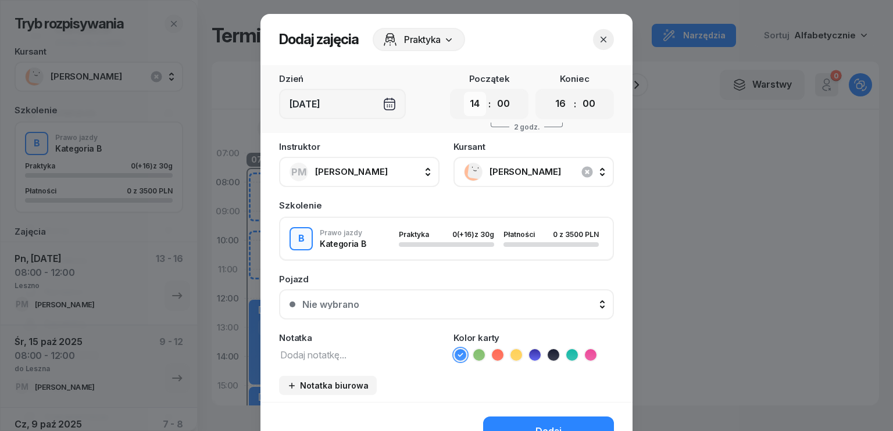
click at [477, 108] on select "00 01 02 03 04 05 06 07 08 09 10 11 12 13 14 15 16 17 18 19 20 21 22 23" at bounding box center [475, 104] width 22 height 24
select select "08"
click at [464, 92] on select "00 01 02 03 04 05 06 07 08 09 10 11 12 13 14 15 16 17 18 19 20 21 22 23" at bounding box center [475, 104] width 22 height 24
click at [560, 104] on select "00 01 02 03 04 05 06 07 08 09 10 11 12 13 14 15 16 17 18 19 20 21 22 23" at bounding box center [560, 104] width 22 height 24
select select "12"
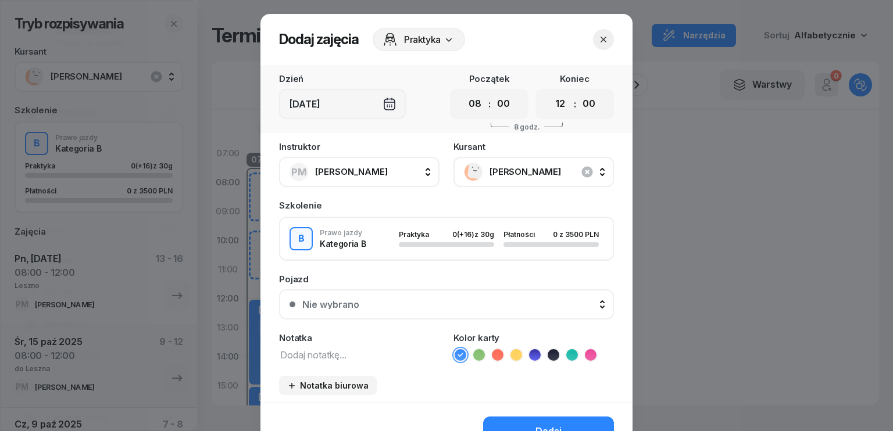
click at [549, 92] on select "00 01 02 03 04 05 06 07 08 09 10 11 12 13 14 15 16 17 18 19 20 21 22 23" at bounding box center [560, 104] width 22 height 24
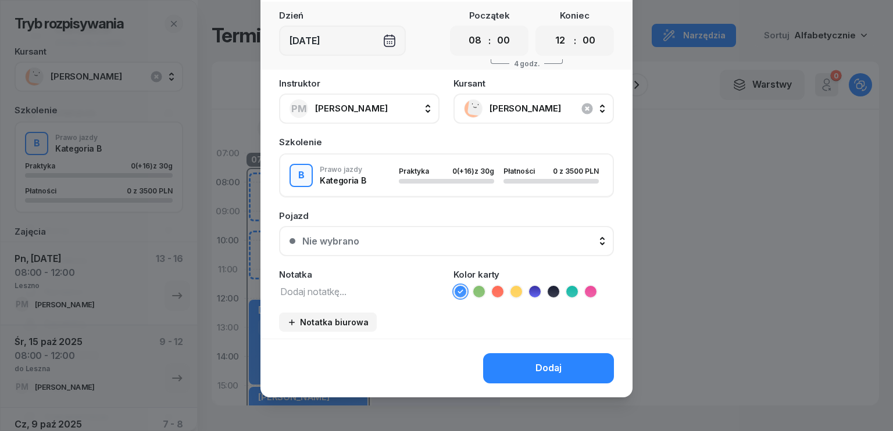
scroll to position [65, 0]
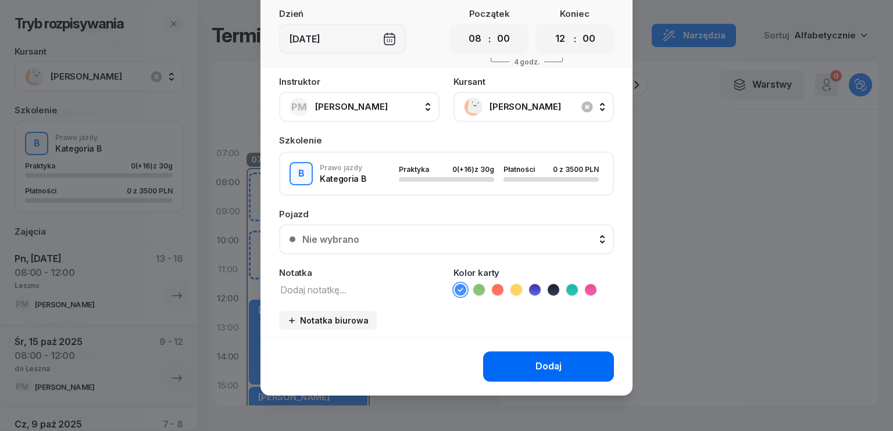
click at [528, 366] on button "Dodaj" at bounding box center [548, 367] width 131 height 30
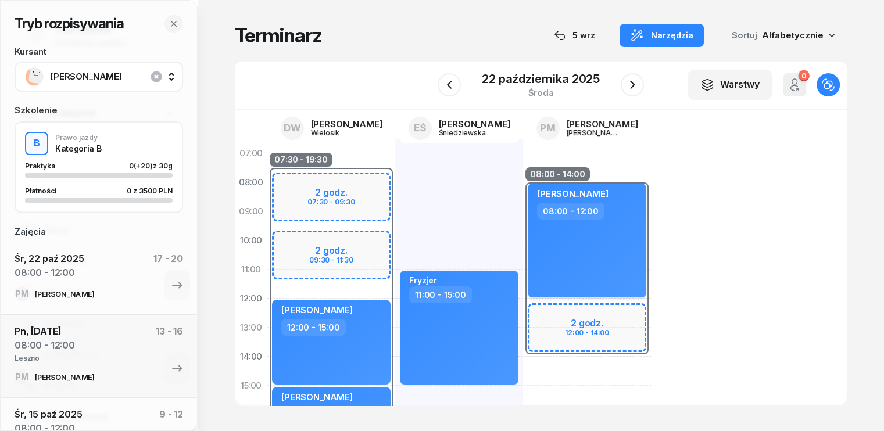
click at [570, 256] on div "[PERSON_NAME] 08:00 - 12:00" at bounding box center [587, 241] width 119 height 114
select select "08"
select select "12"
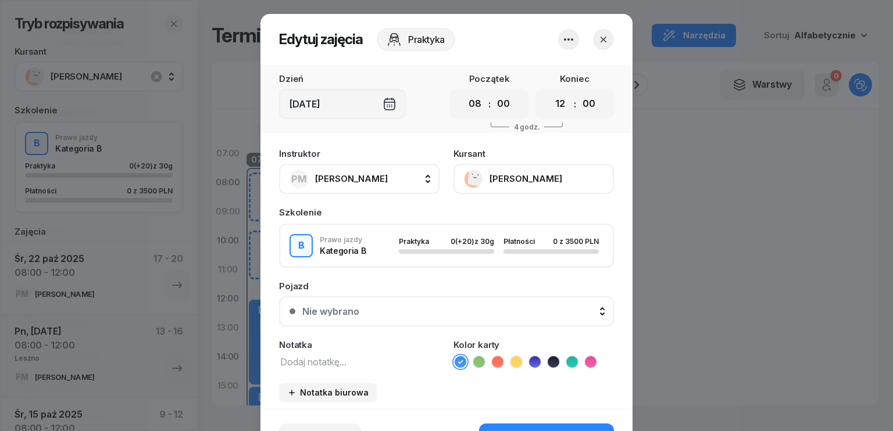
drag, startPoint x: 330, startPoint y: 359, endPoint x: 330, endPoint y: 352, distance: 6.4
click at [331, 359] on textarea at bounding box center [359, 361] width 160 height 15
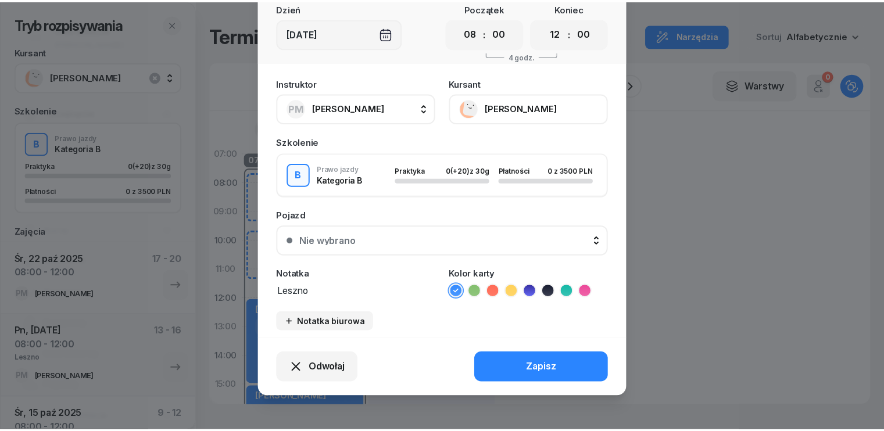
scroll to position [72, 0]
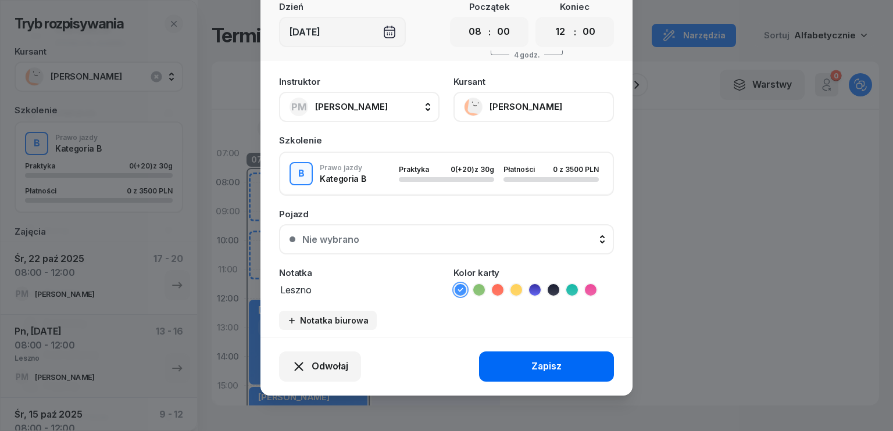
type textarea "Leszno"
click at [537, 369] on div "Zapisz" at bounding box center [546, 366] width 30 height 15
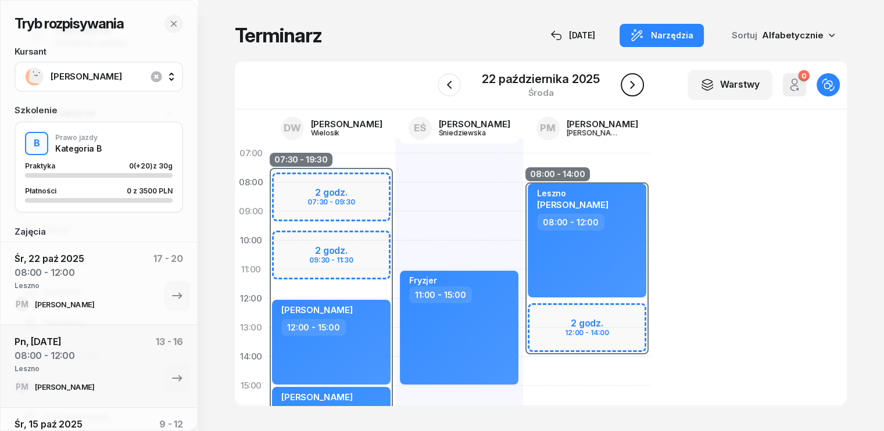
click at [635, 88] on icon "button" at bounding box center [632, 85] width 14 height 14
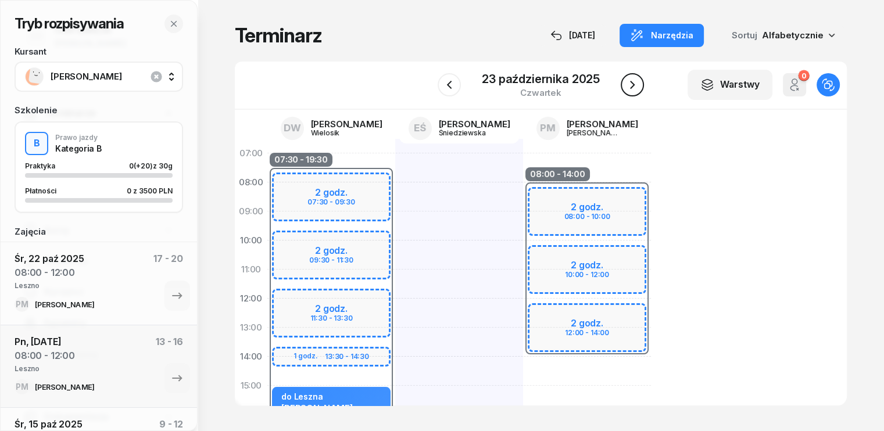
click at [631, 88] on icon "button" at bounding box center [632, 85] width 5 height 8
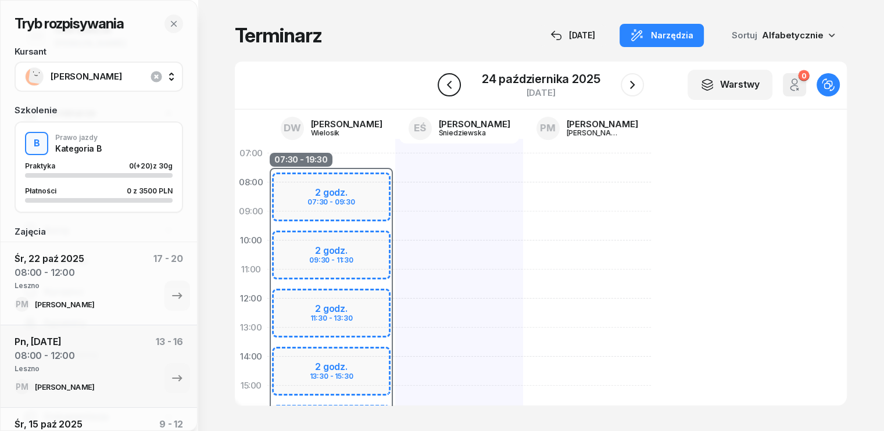
click at [443, 91] on icon "button" at bounding box center [449, 85] width 14 height 14
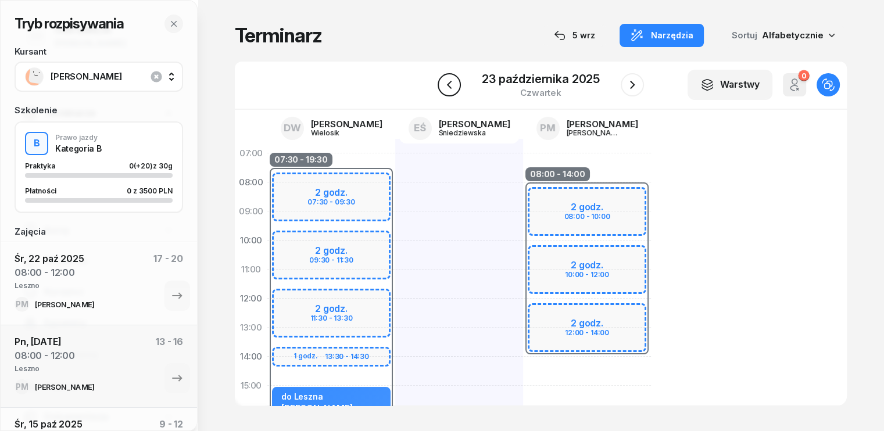
click at [444, 90] on icon "button" at bounding box center [449, 85] width 14 height 14
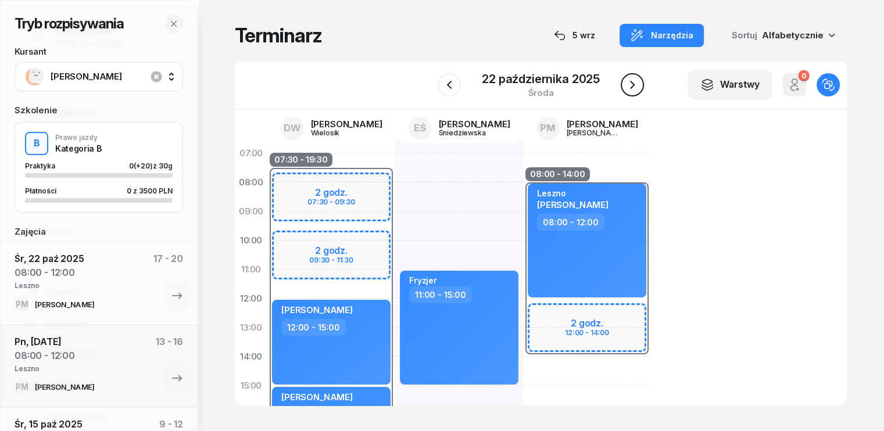
drag, startPoint x: 645, startPoint y: 78, endPoint x: 638, endPoint y: 81, distance: 8.1
click at [644, 78] on div "W Wybierz DW [PERSON_NAME] EŚ [PERSON_NAME] PM [PERSON_NAME] [DATE] Warstwy 0 O…" at bounding box center [541, 86] width 612 height 48
click at [637, 81] on icon "button" at bounding box center [632, 85] width 14 height 14
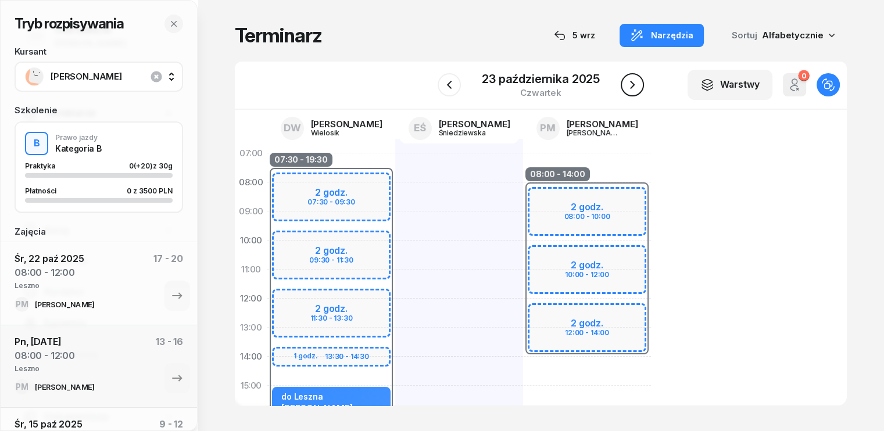
click at [637, 81] on icon "button" at bounding box center [632, 85] width 14 height 14
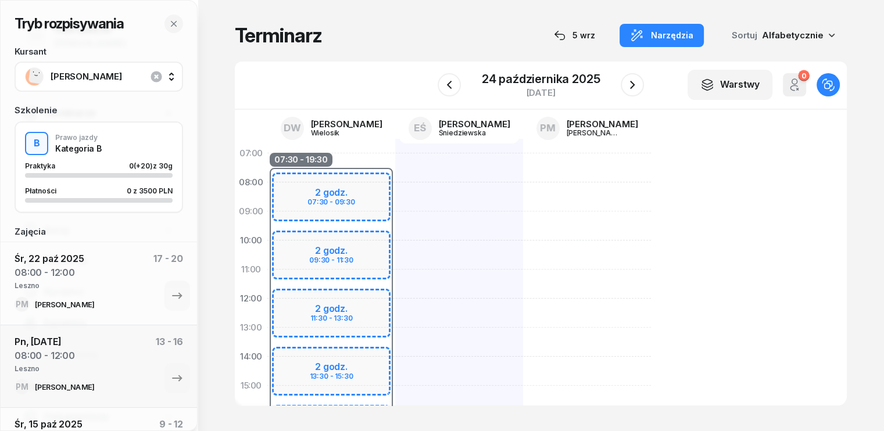
click at [334, 152] on div "07:30 - 19:30 2 godz. 07:30 - 09:30 2 godz. 09:30 - 11:30 2 godz. 11:30 - 13:30…" at bounding box center [331, 400] width 128 height 523
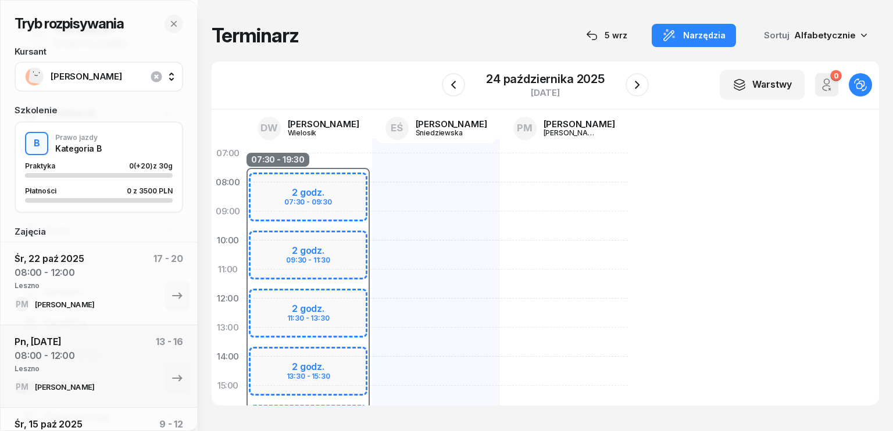
select select "06"
select select "08"
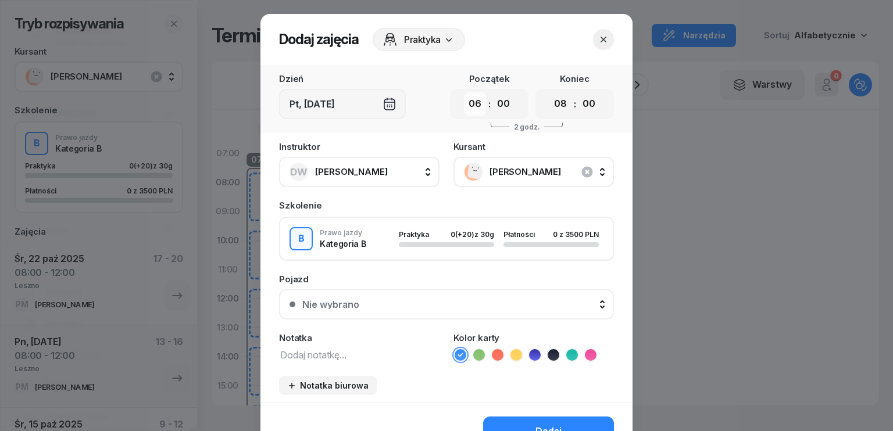
click at [474, 104] on select "00 01 02 03 04 05 06 07 08 09 10 11 12 13 14 15 16 17 18 19 20 21 22 23" at bounding box center [475, 104] width 22 height 24
select select "07"
click at [464, 92] on select "00 01 02 03 04 05 06 07 08 09 10 11 12 13 14 15 16 17 18 19 20 21 22 23" at bounding box center [475, 104] width 22 height 24
click at [499, 103] on select "00 05 10 15 20 25 30 35 40 45 50 55" at bounding box center [503, 104] width 22 height 24
select select "30"
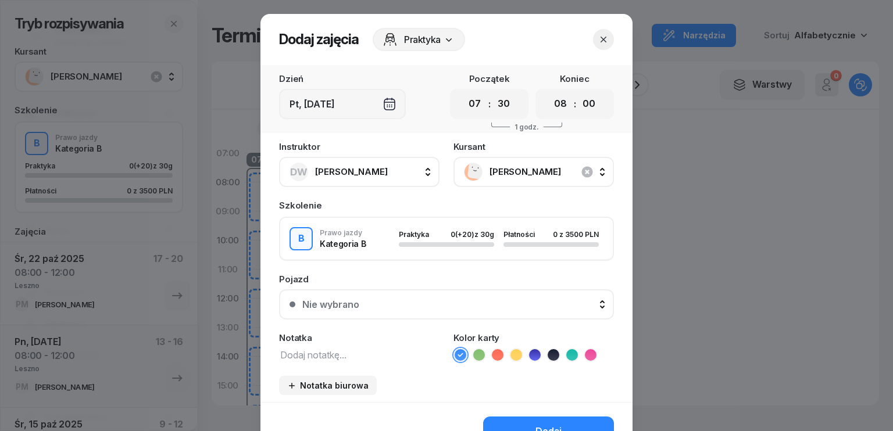
click at [492, 92] on select "00 05 10 15 20 25 30 35 40 45 50 55" at bounding box center [503, 104] width 22 height 24
click at [555, 109] on select "00 01 02 03 04 05 06 07 08 09 10 11 12 13 14 15 16 17 18 19 20 21 22 23" at bounding box center [560, 104] width 22 height 24
select select "11"
click at [549, 92] on select "00 01 02 03 04 05 06 07 08 09 10 11 12 13 14 15 16 17 18 19 20 21 22 23" at bounding box center [560, 104] width 22 height 24
click at [592, 109] on select "00 05 10 15 20 25 30 35 40 45 50 55" at bounding box center [589, 104] width 22 height 24
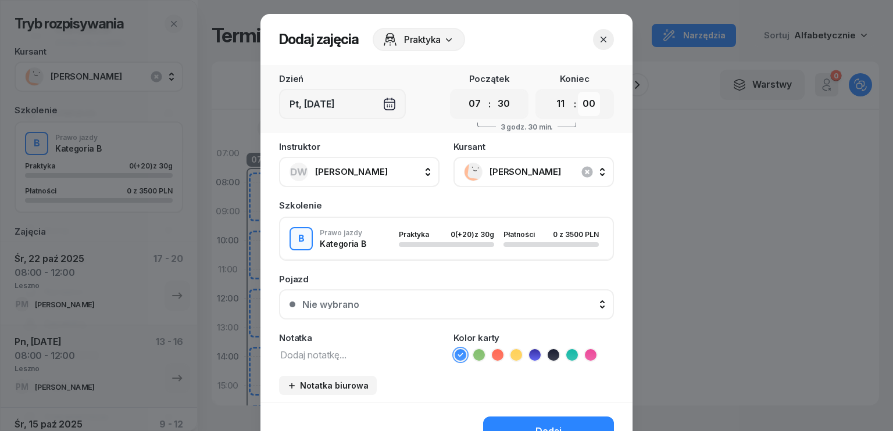
select select "30"
click at [578, 92] on select "00 05 10 15 20 25 30 35 40 45 50 55" at bounding box center [589, 104] width 22 height 24
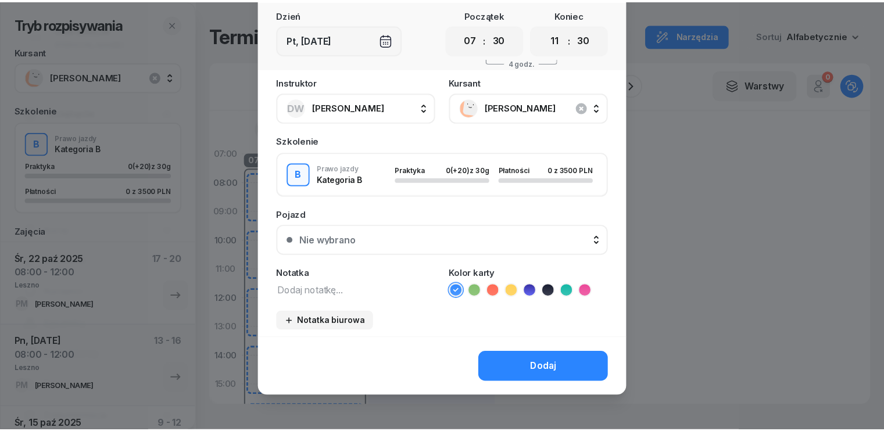
scroll to position [65, 0]
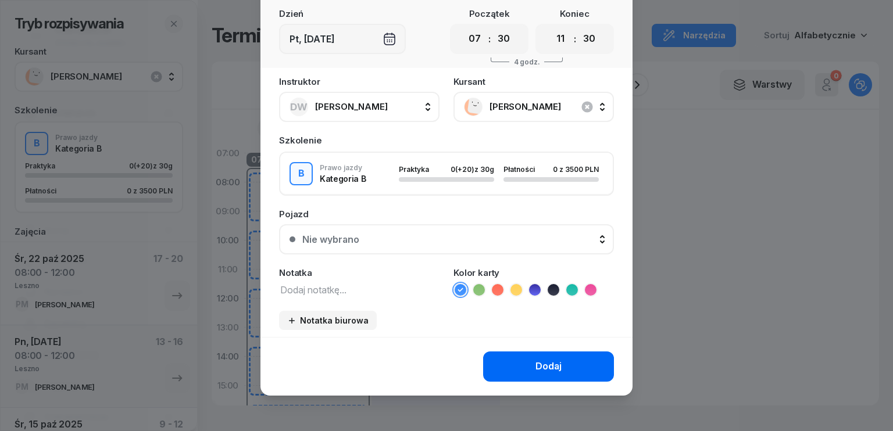
click at [545, 366] on div "Dodaj" at bounding box center [548, 366] width 26 height 15
